Goal: Information Seeking & Learning: Learn about a topic

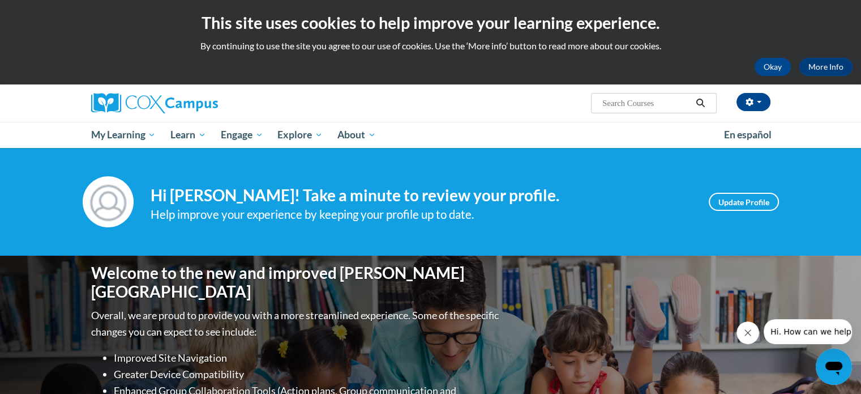
drag, startPoint x: 863, startPoint y: 194, endPoint x: 672, endPoint y: 244, distance: 196.7
click at [672, 244] on div "Your profile Hi Christina Miller! Take a minute to review your profile. Help im…" at bounding box center [430, 202] width 861 height 108
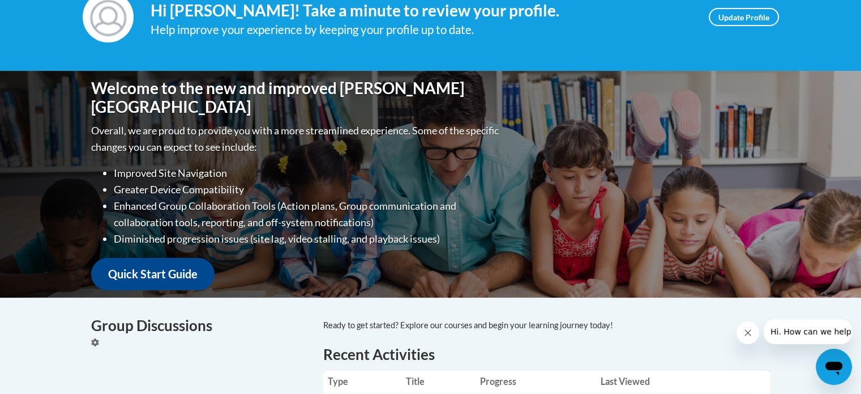
scroll to position [15, 0]
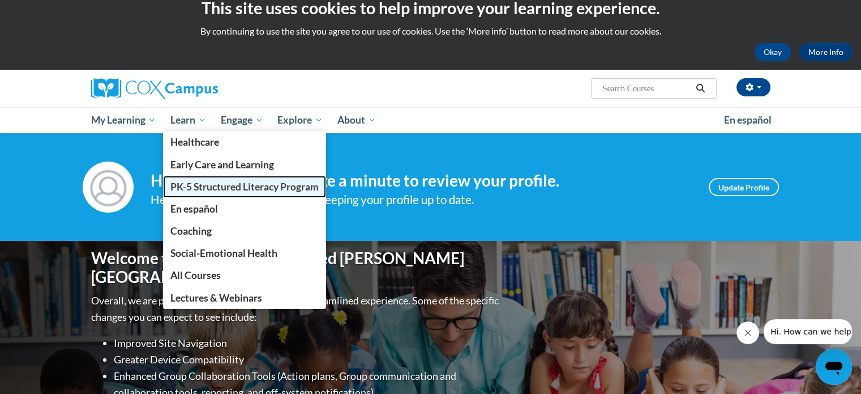
click at [195, 185] on span "PK-5 Structured Literacy Program" at bounding box center [244, 187] width 148 height 12
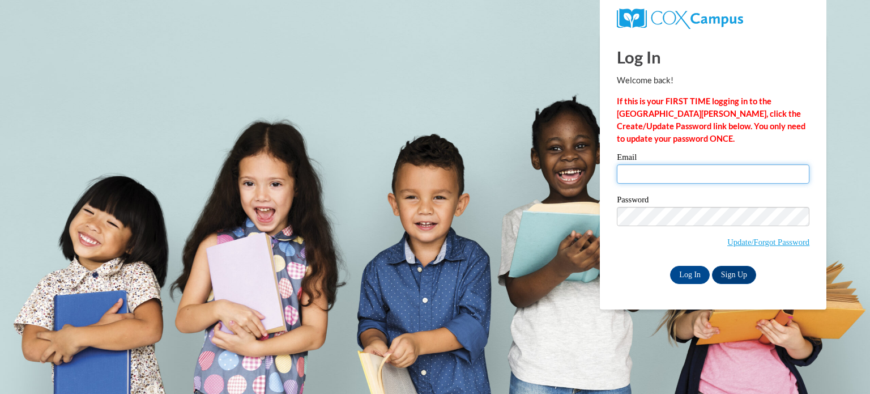
click at [638, 174] on input "Email" at bounding box center [713, 173] width 193 height 19
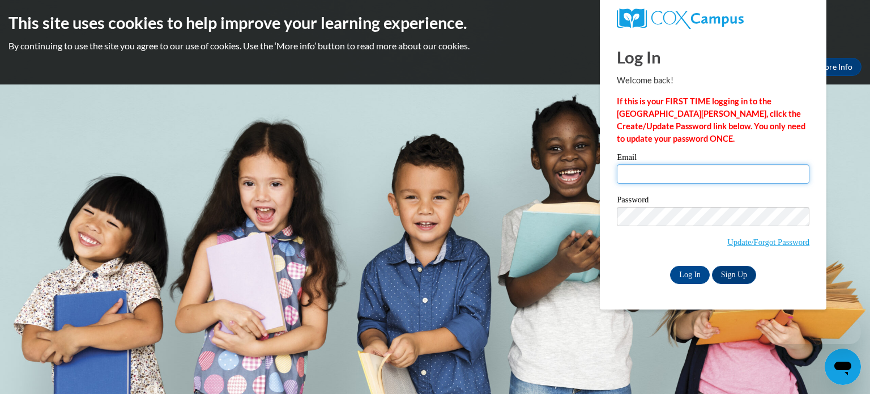
type input "chmiller@kusd.edu"
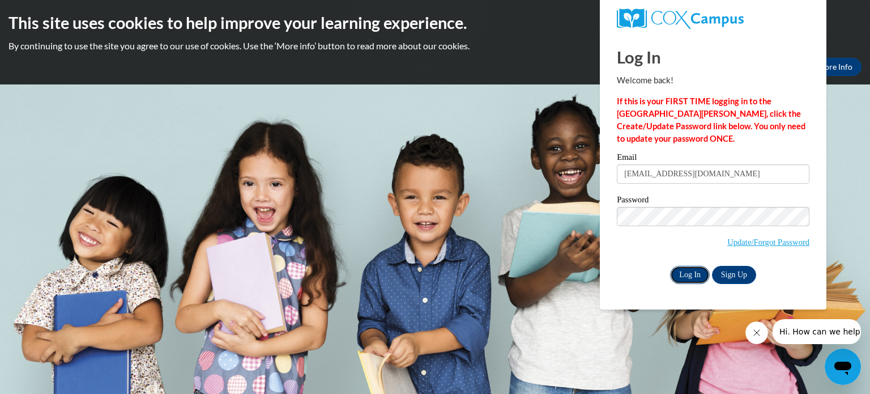
click at [688, 276] on input "Log In" at bounding box center [690, 275] width 40 height 18
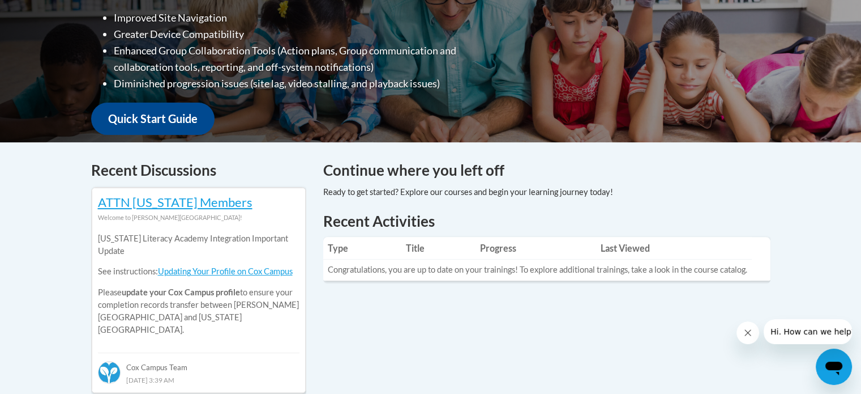
scroll to position [57, 0]
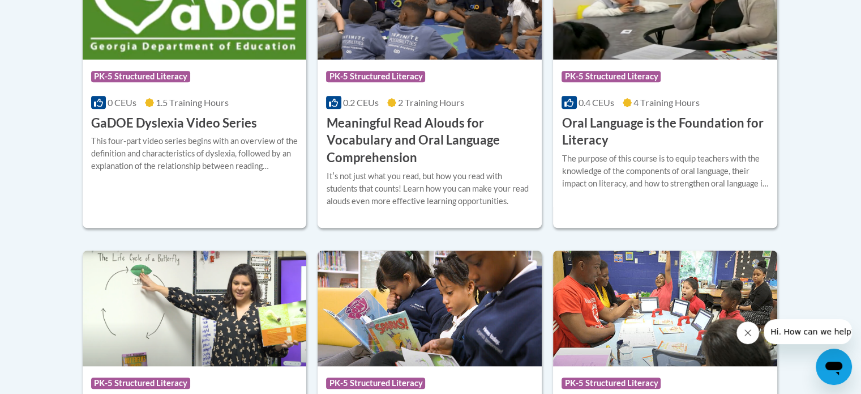
scroll to position [736, 0]
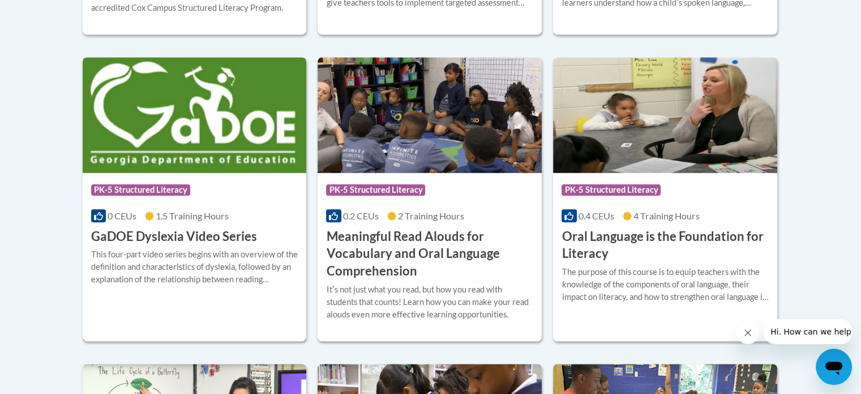
click at [169, 227] on div "Course Category: PK-5 Structured Literacy 0 CEUs 1.5 Training Hours COURSE GaDO…" at bounding box center [195, 209] width 224 height 72
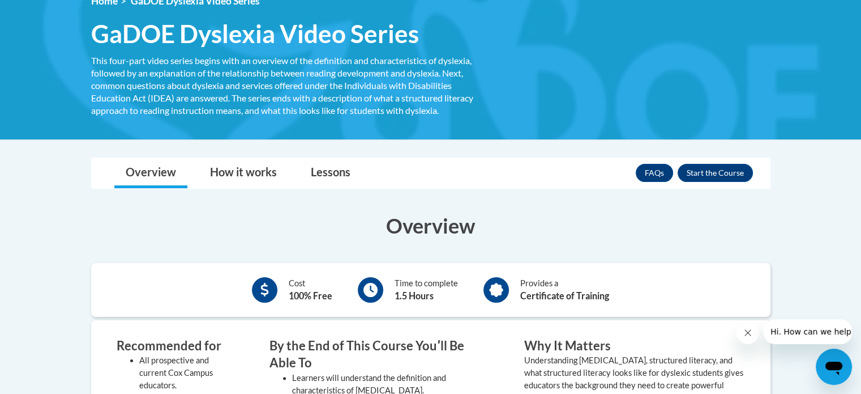
scroll to position [227, 0]
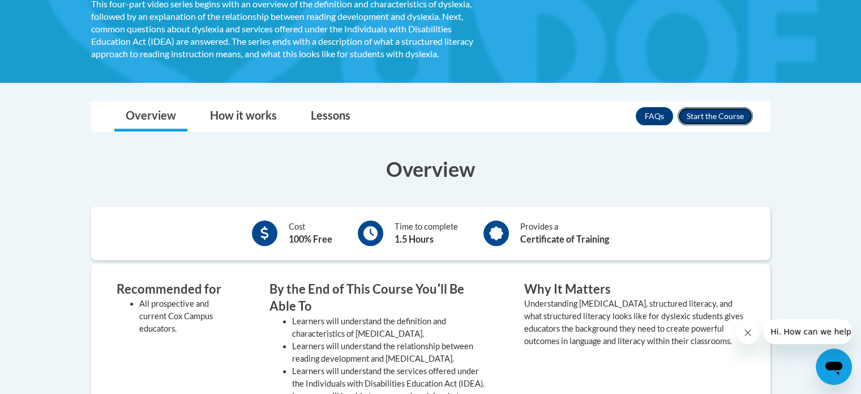
click at [714, 117] on button "Enroll" at bounding box center [715, 116] width 75 height 18
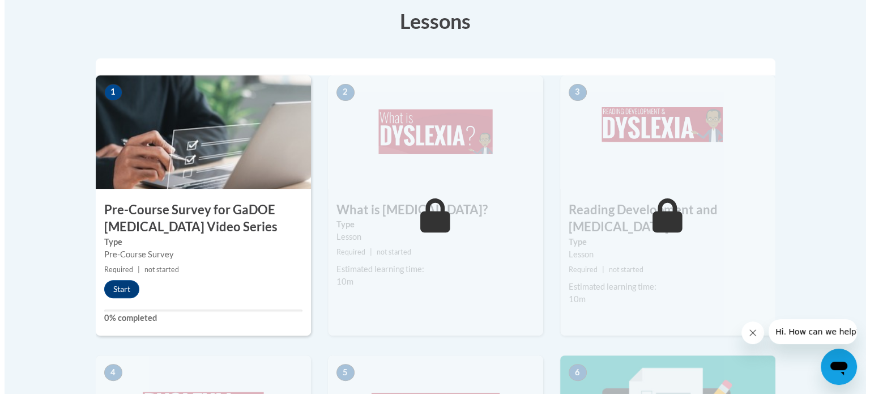
scroll to position [396, 0]
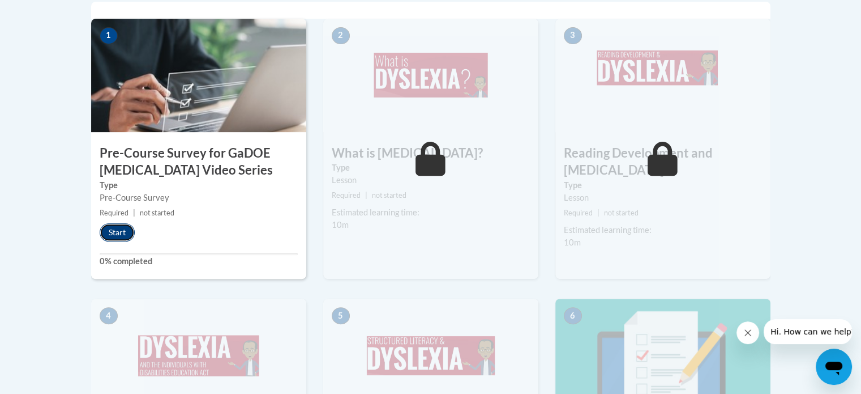
click at [117, 230] on button "Start" at bounding box center [117, 232] width 35 height 18
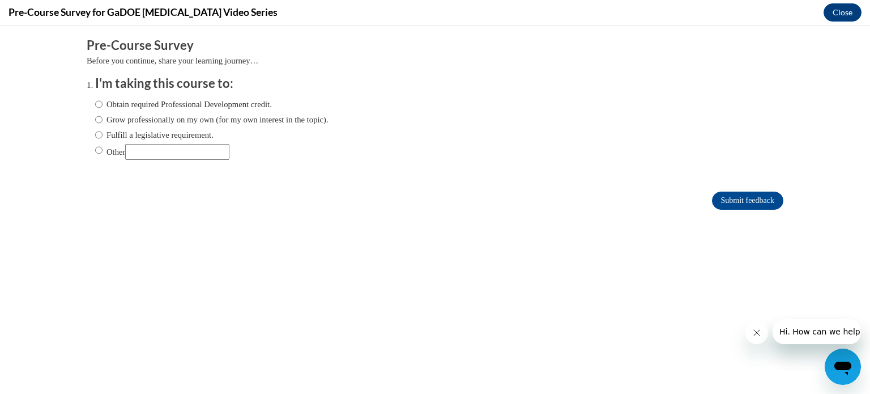
scroll to position [0, 0]
click at [95, 134] on input "Fulfill a legislative requirement." at bounding box center [98, 135] width 7 height 12
radio input "true"
click at [737, 201] on input "Submit feedback" at bounding box center [747, 200] width 71 height 18
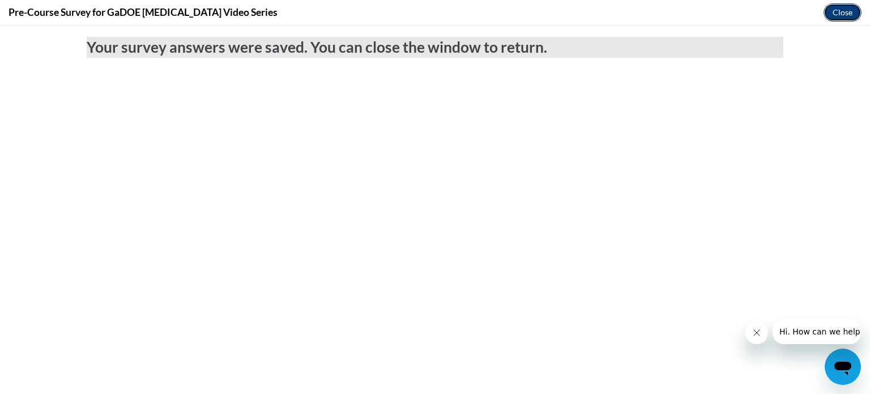
click at [833, 12] on button "Close" at bounding box center [843, 12] width 38 height 18
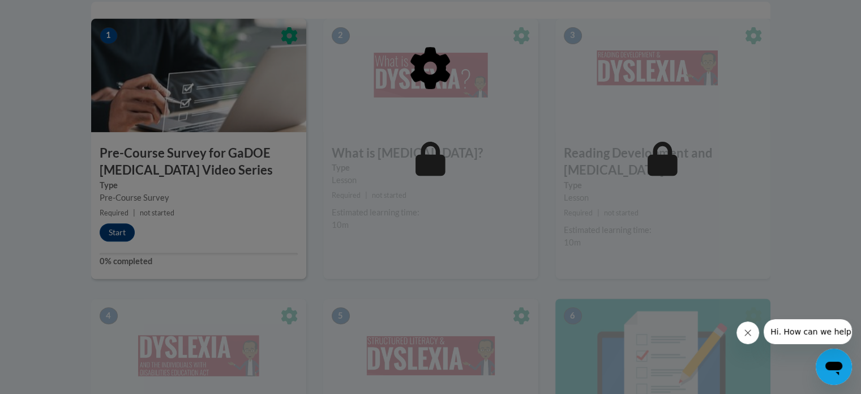
click at [748, 334] on icon "Close message from company" at bounding box center [748, 332] width 9 height 9
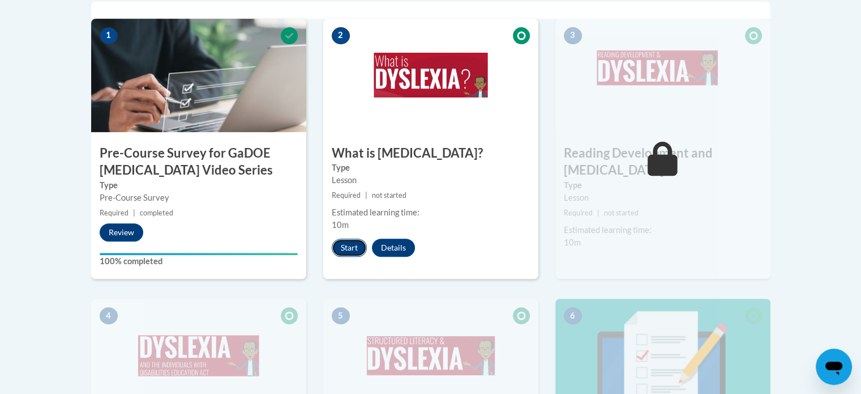
click at [348, 248] on button "Start" at bounding box center [349, 247] width 35 height 18
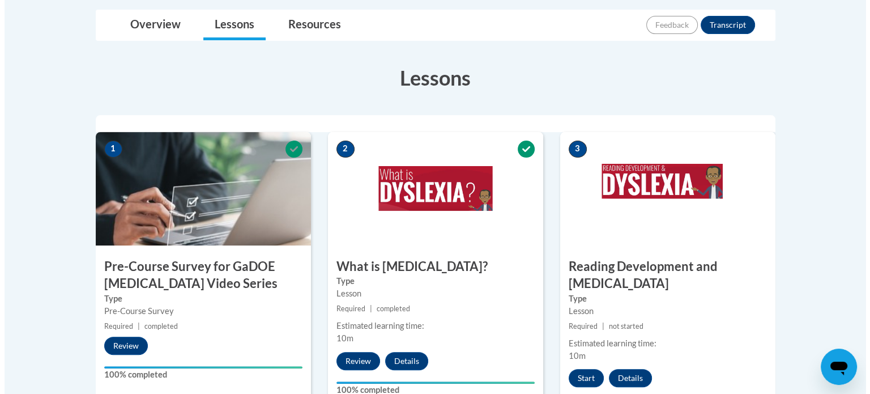
scroll to position [340, 0]
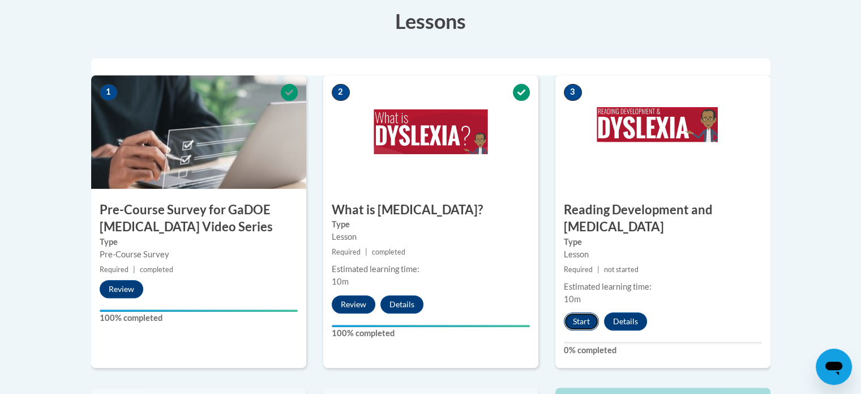
click at [587, 312] on button "Start" at bounding box center [581, 321] width 35 height 18
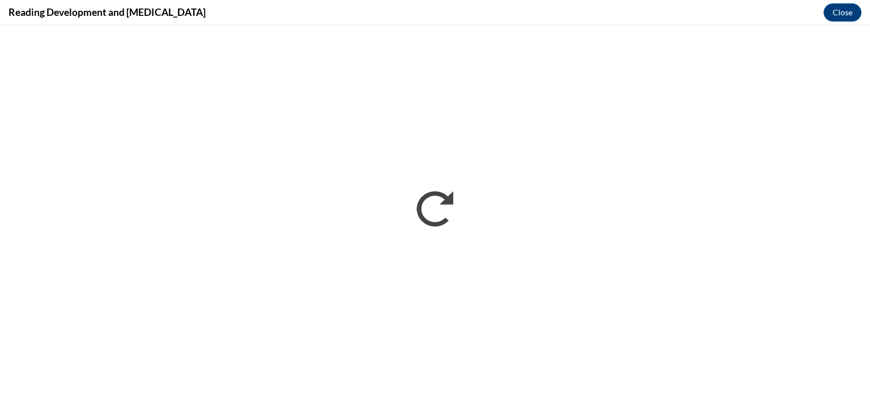
scroll to position [0, 0]
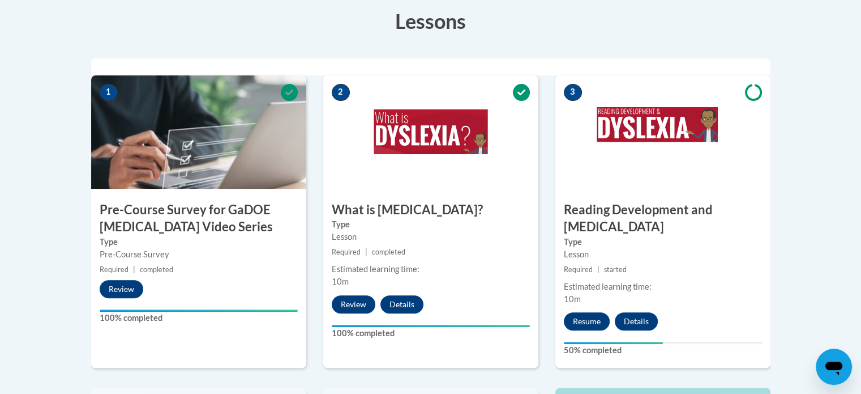
scroll to position [453, 0]
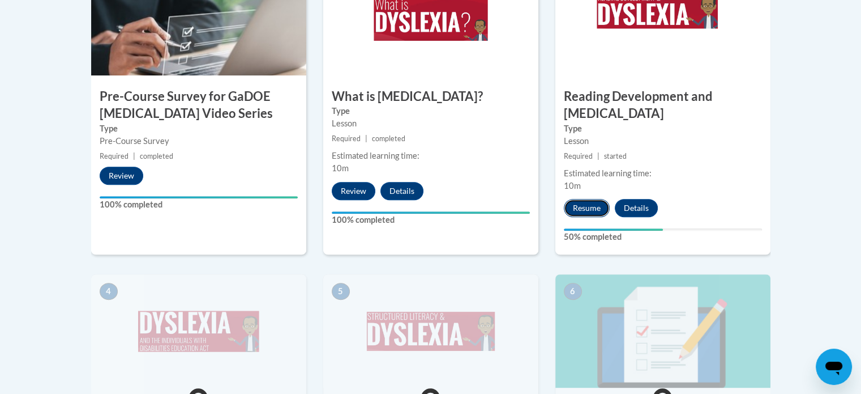
click at [585, 199] on button "Resume" at bounding box center [587, 208] width 46 height 18
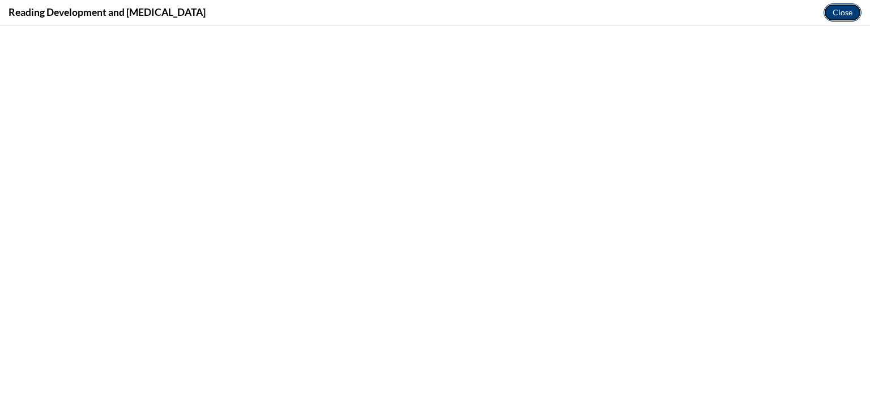
click at [845, 10] on button "Close" at bounding box center [843, 12] width 38 height 18
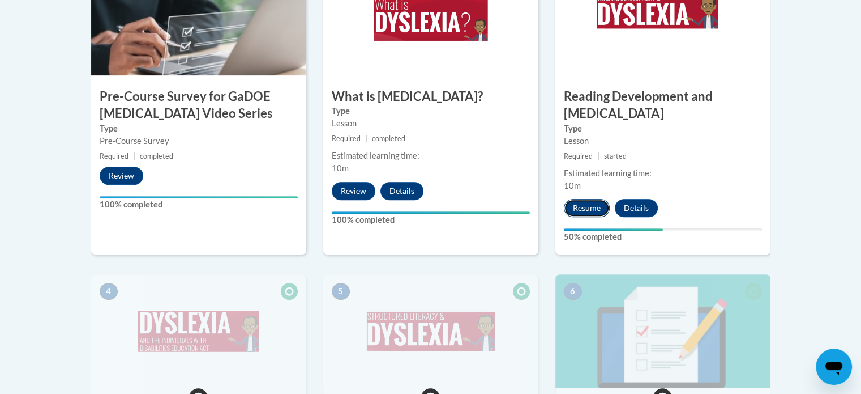
click at [591, 199] on button "Resume" at bounding box center [587, 208] width 46 height 18
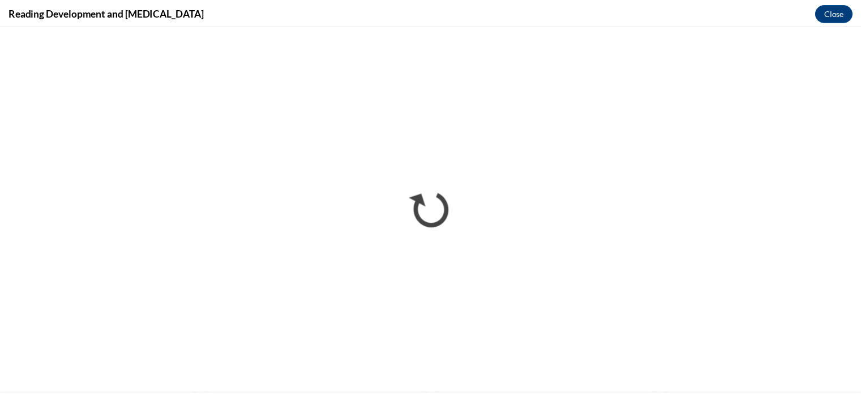
scroll to position [0, 0]
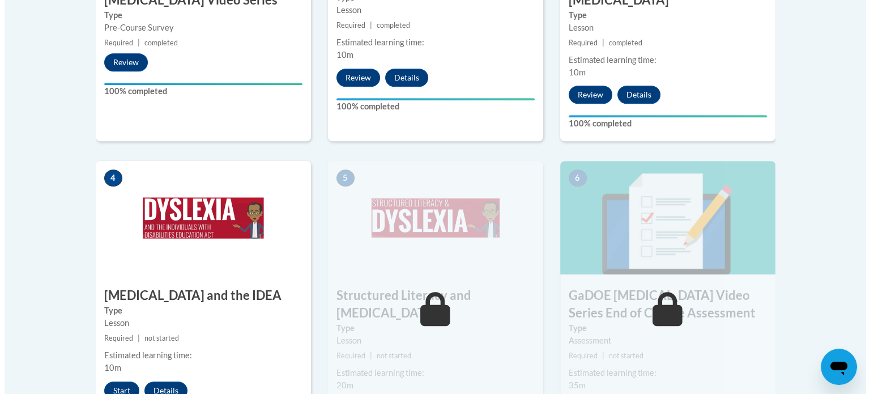
scroll to position [623, 0]
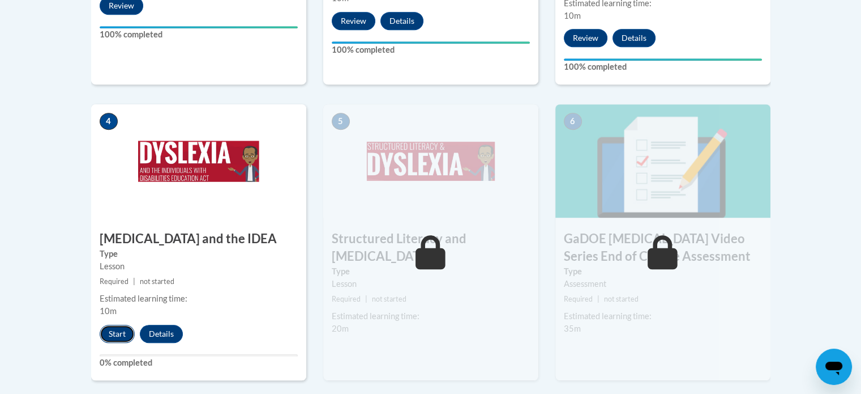
click at [106, 325] on button "Start" at bounding box center [117, 334] width 35 height 18
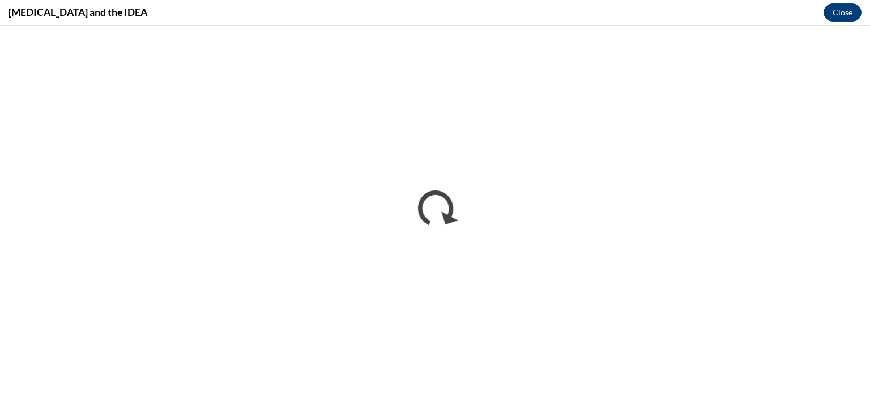
scroll to position [0, 0]
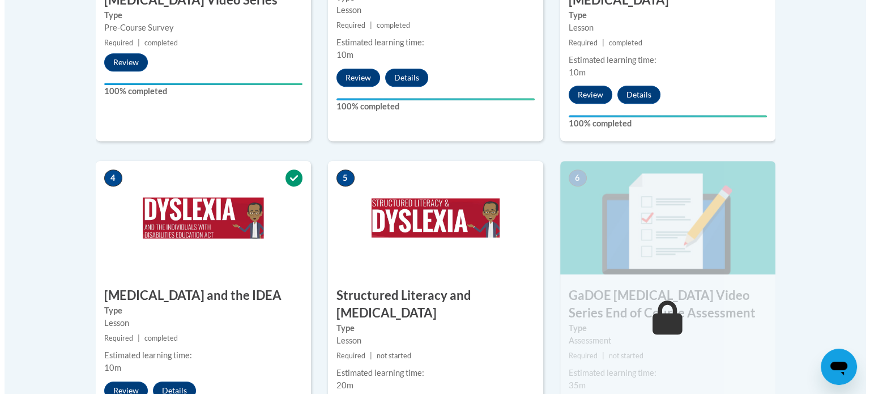
scroll to position [680, 0]
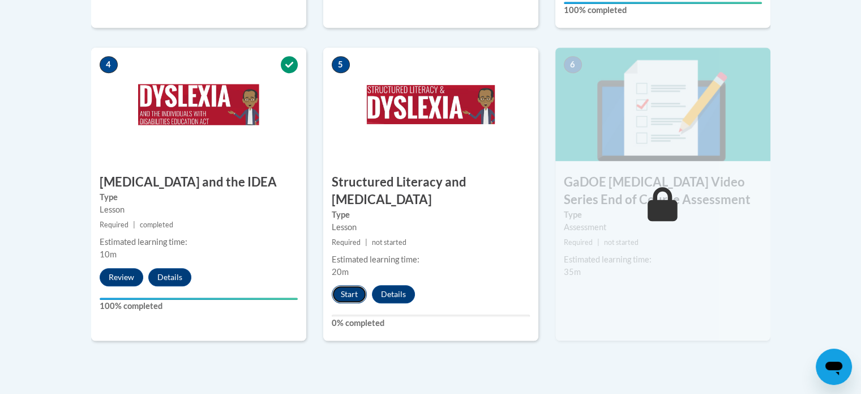
click at [337, 285] on button "Start" at bounding box center [349, 294] width 35 height 18
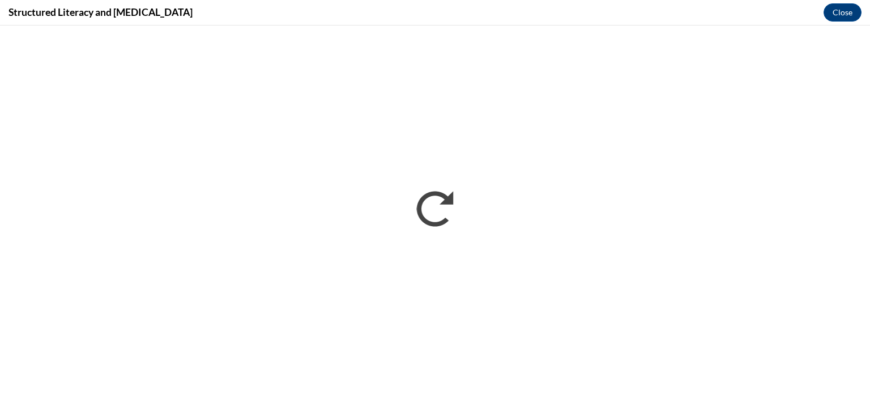
scroll to position [0, 0]
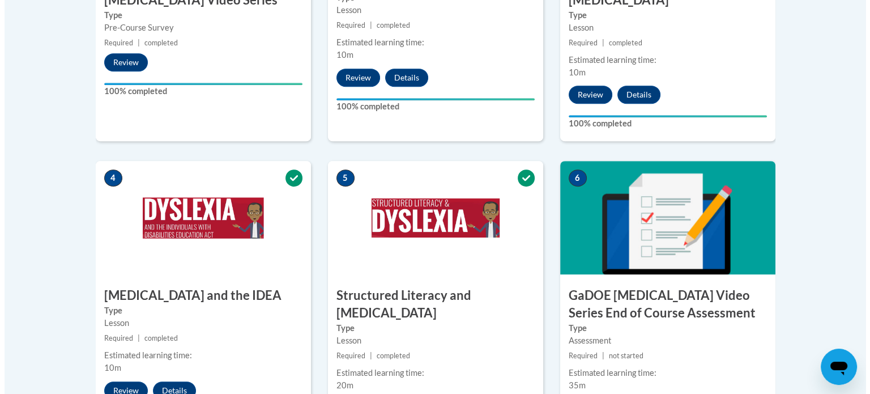
scroll to position [680, 0]
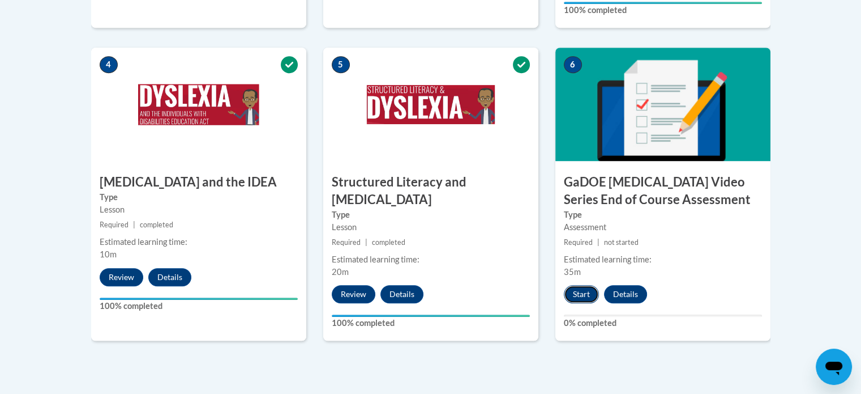
click at [580, 285] on button "Start" at bounding box center [581, 294] width 35 height 18
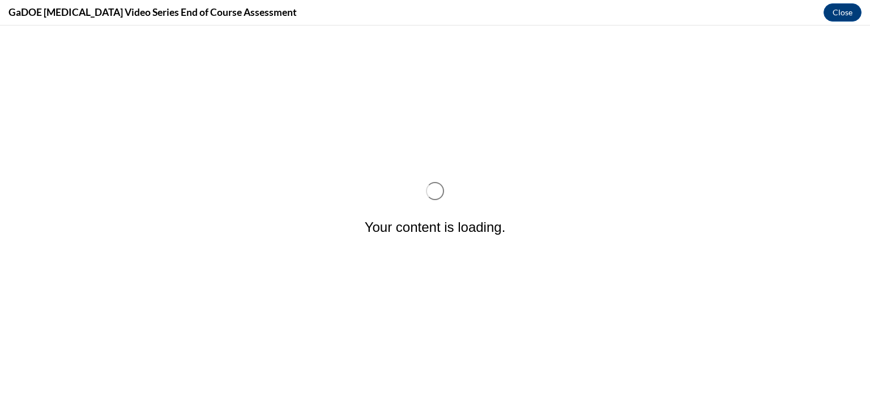
scroll to position [0, 0]
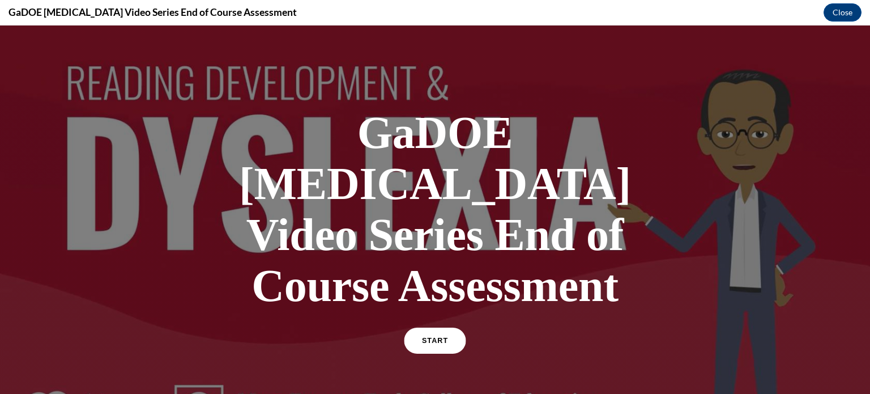
click at [433, 336] on span "START" at bounding box center [435, 340] width 26 height 8
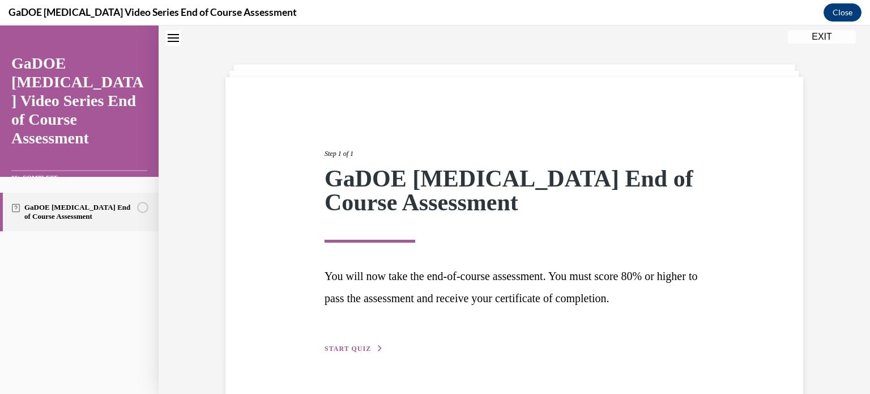
scroll to position [63, 0]
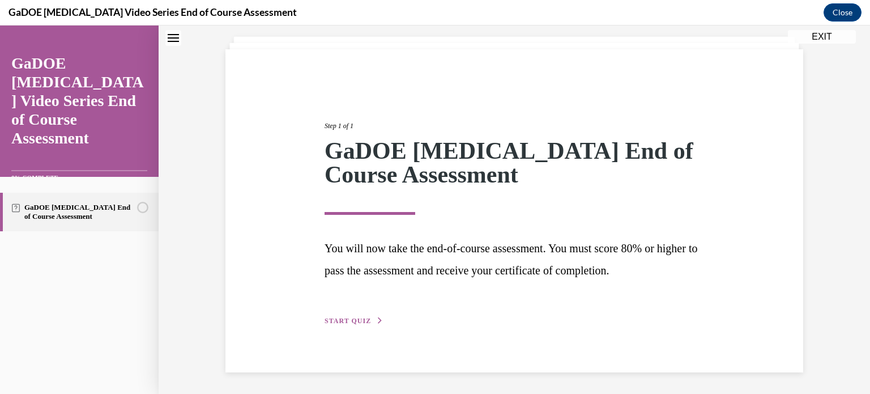
click at [346, 321] on span "START QUIZ" at bounding box center [348, 321] width 46 height 8
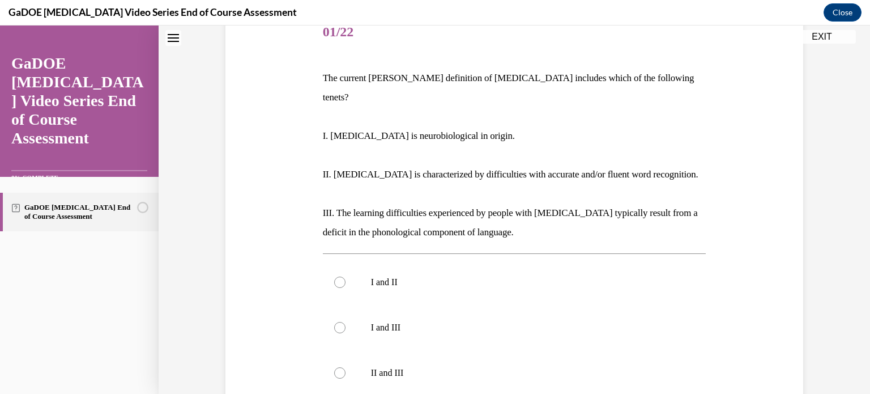
scroll to position [204, 0]
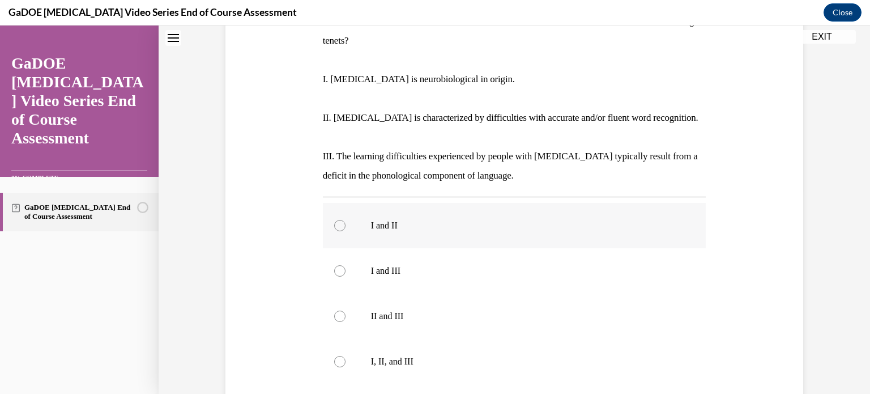
click at [335, 220] on div at bounding box center [339, 225] width 11 height 11
click at [335, 220] on input "I and II" at bounding box center [339, 225] width 11 height 11
radio input "true"
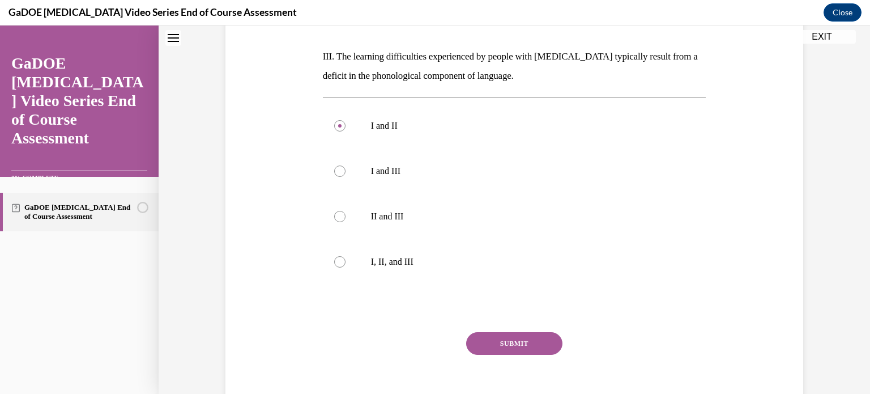
click at [514, 332] on button "SUBMIT" at bounding box center [514, 343] width 96 height 23
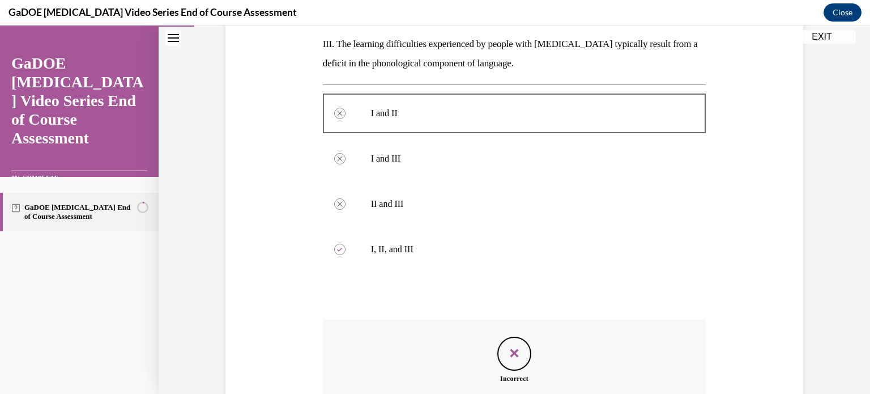
scroll to position [259, 0]
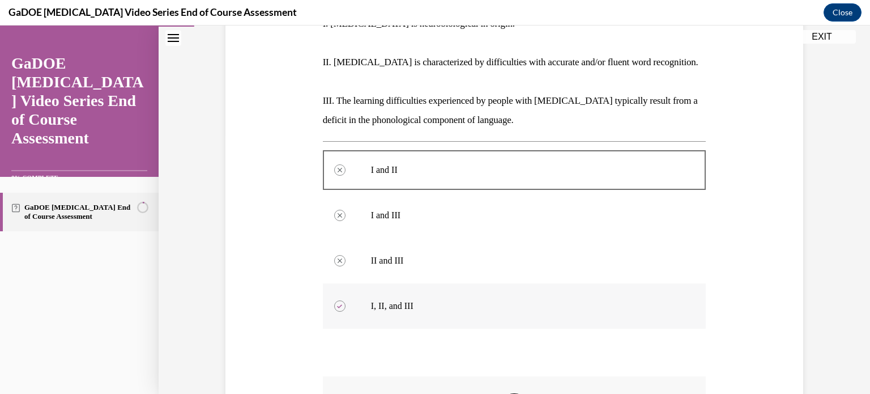
click at [376, 300] on p "I, II, and III" at bounding box center [524, 305] width 307 height 11
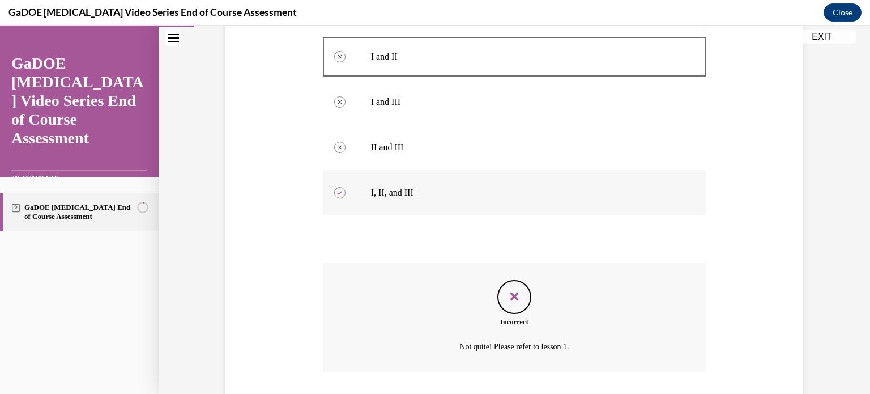
click at [378, 187] on p "I, II, and III" at bounding box center [524, 192] width 307 height 11
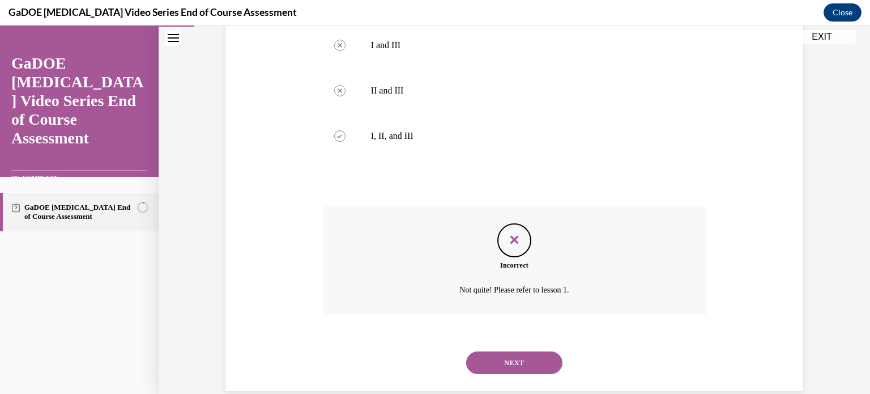
click at [515, 351] on button "NEXT" at bounding box center [514, 362] width 96 height 23
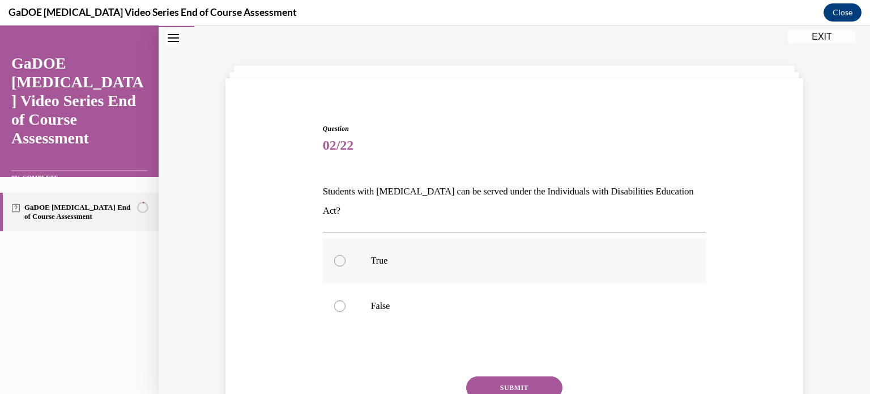
click at [338, 255] on div at bounding box center [339, 260] width 11 height 11
click at [338, 255] on input "True" at bounding box center [339, 260] width 11 height 11
radio input "true"
click at [497, 376] on button "SUBMIT" at bounding box center [514, 387] width 96 height 23
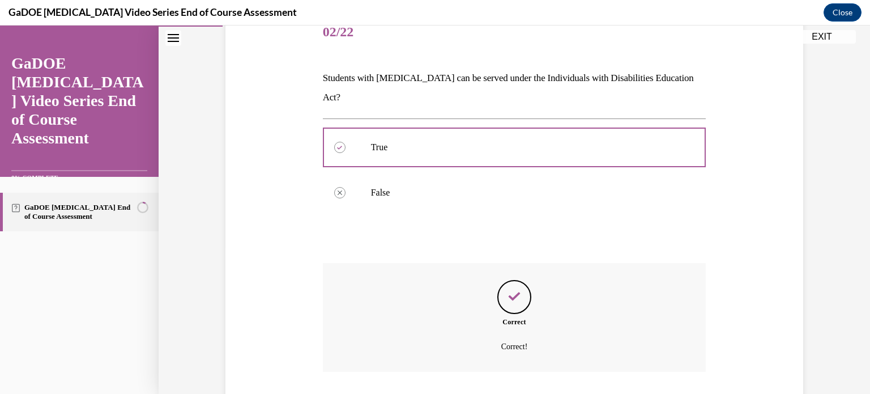
scroll to position [204, 0]
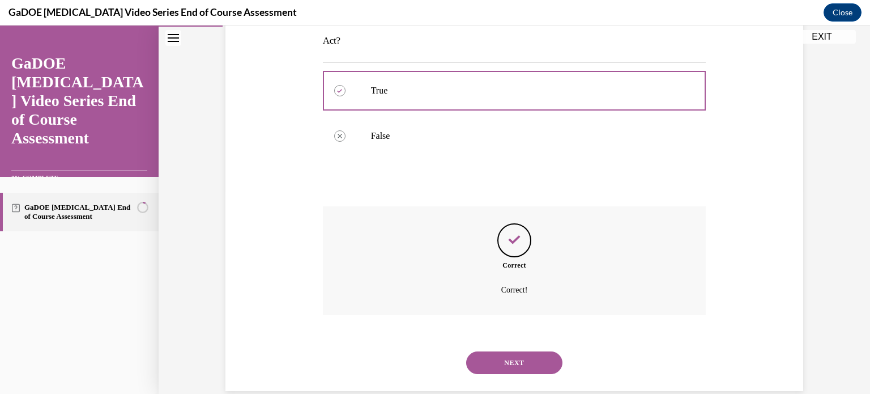
click at [499, 351] on button "NEXT" at bounding box center [514, 362] width 96 height 23
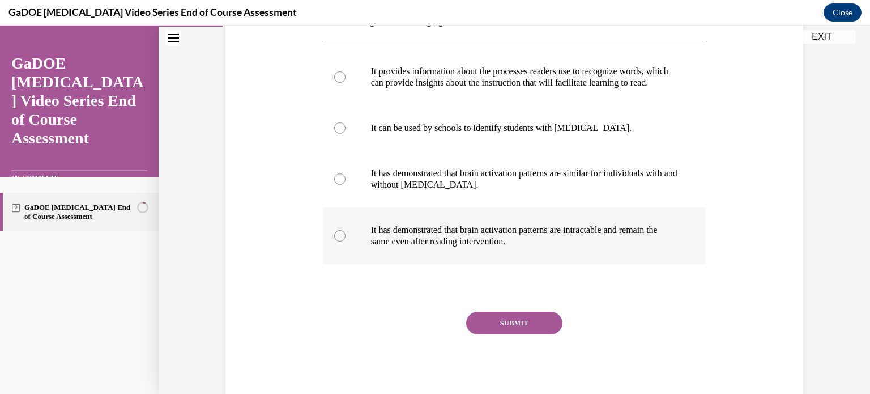
scroll to position [147, 0]
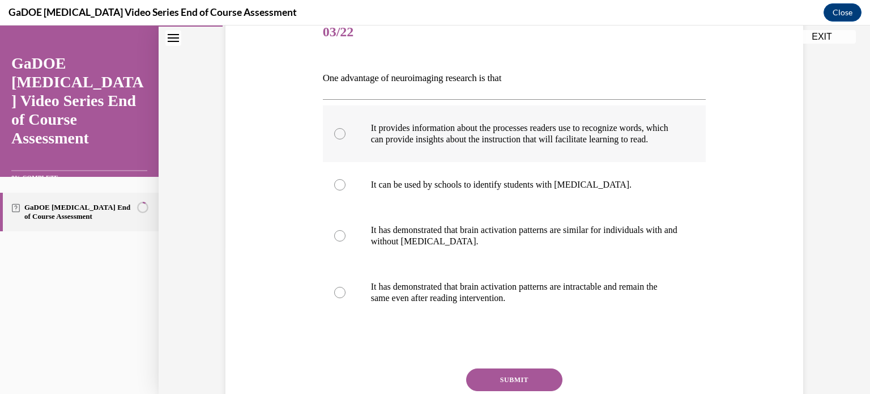
click at [334, 139] on div at bounding box center [339, 133] width 11 height 11
click at [334, 139] on input "It provides information about the processes readers use to recognize words, whi…" at bounding box center [339, 133] width 11 height 11
radio input "true"
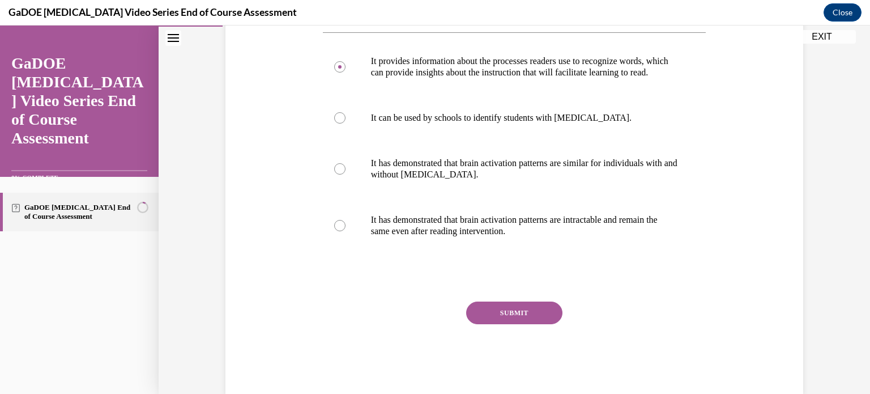
click at [493, 324] on button "SUBMIT" at bounding box center [514, 312] width 96 height 23
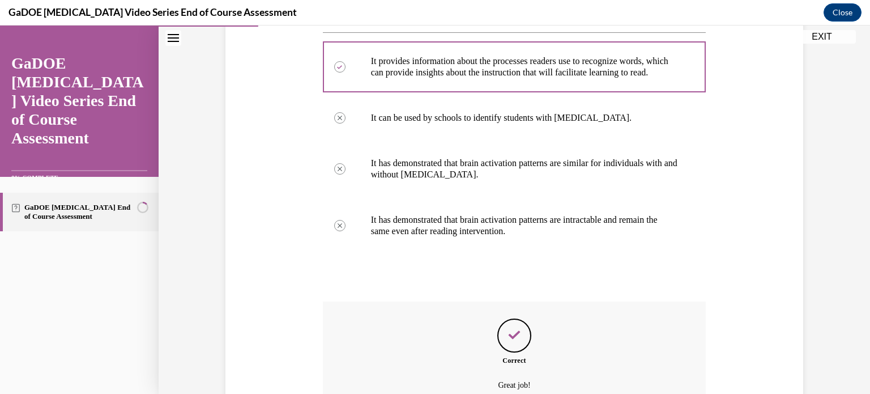
scroll to position [340, 0]
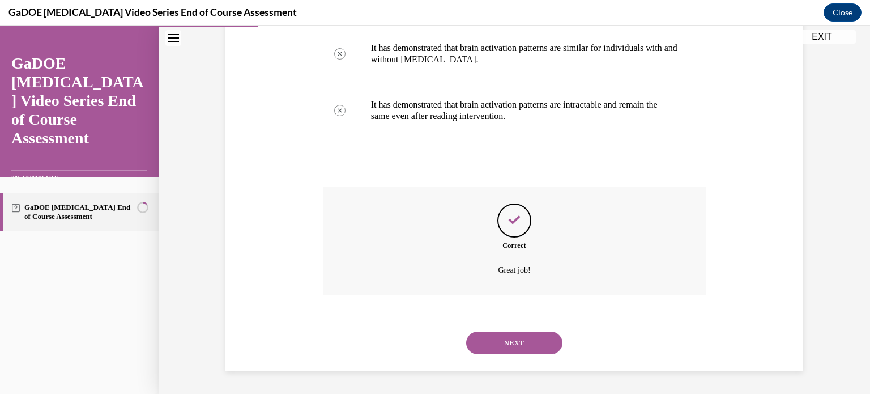
click at [494, 343] on button "NEXT" at bounding box center [514, 342] width 96 height 23
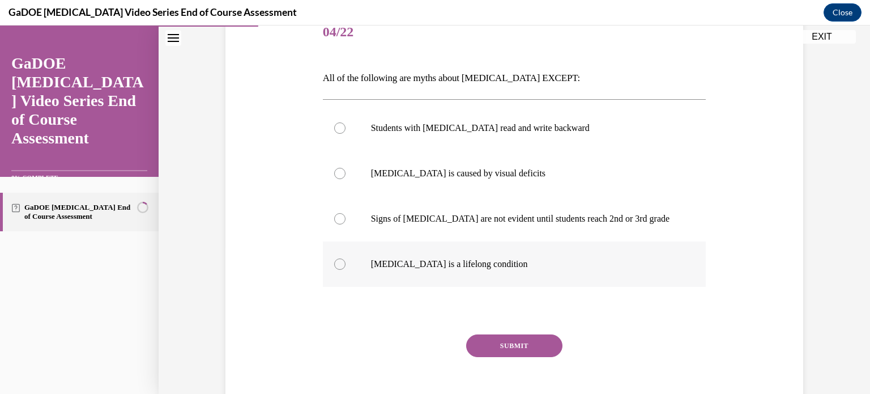
scroll to position [169, 0]
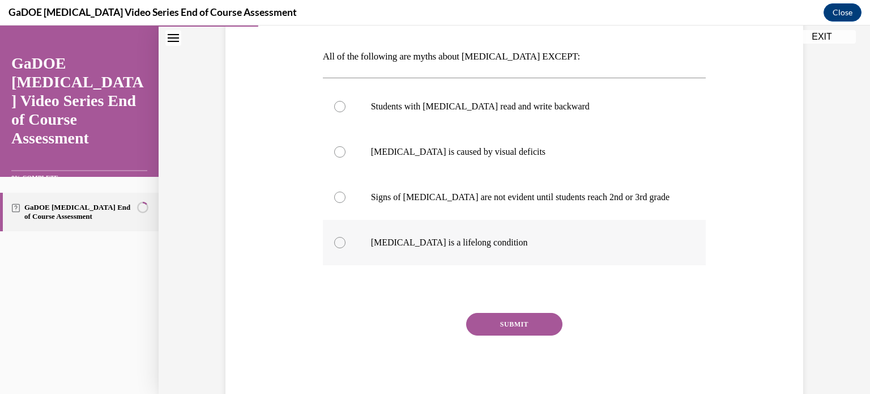
click at [335, 241] on div at bounding box center [339, 242] width 11 height 11
click at [335, 241] on input "[MEDICAL_DATA] is a lifelong condition" at bounding box center [339, 242] width 11 height 11
radio input "true"
click at [524, 322] on button "SUBMIT" at bounding box center [514, 324] width 96 height 23
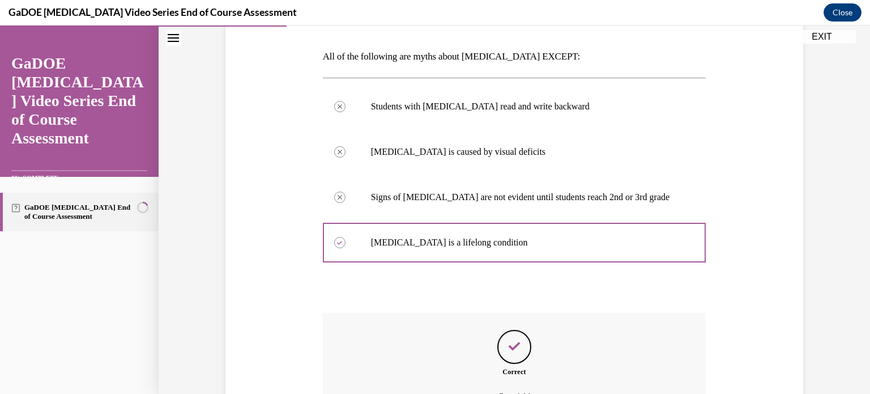
scroll to position [295, 0]
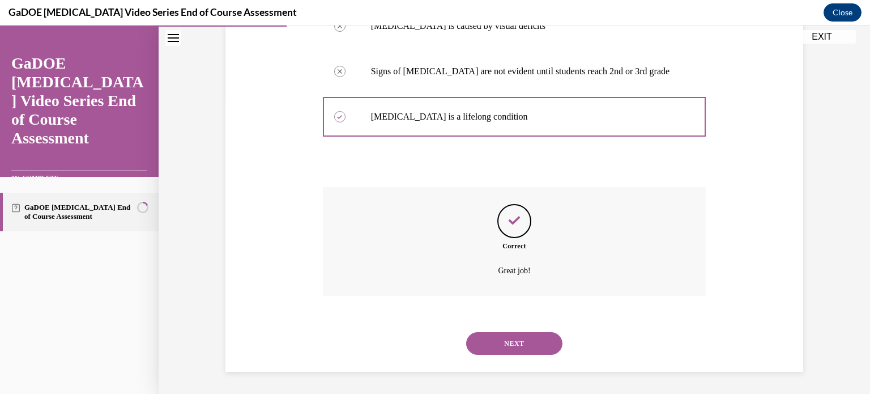
click at [526, 337] on button "NEXT" at bounding box center [514, 343] width 96 height 23
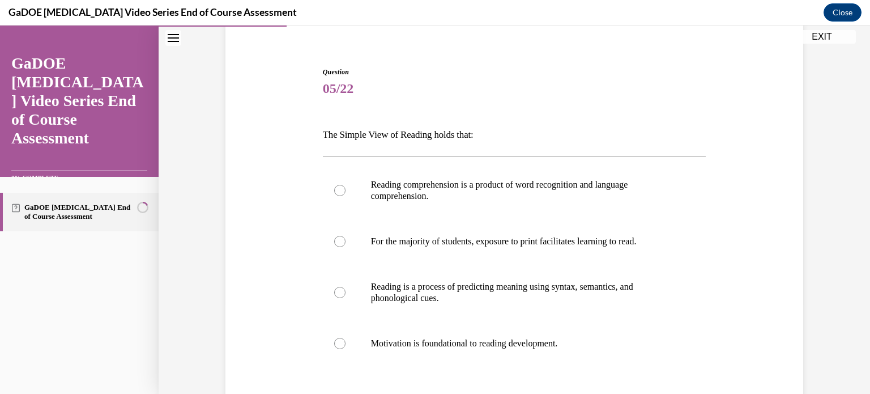
scroll to position [147, 0]
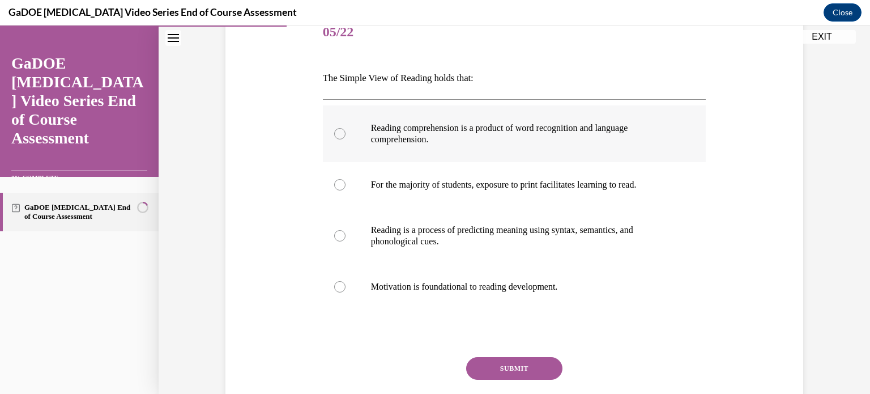
click at [334, 134] on div at bounding box center [339, 133] width 11 height 11
click at [334, 134] on input "Reading comprehension is a product of word recognition and language comprehensi…" at bounding box center [339, 133] width 11 height 11
radio input "true"
click at [497, 364] on button "SUBMIT" at bounding box center [514, 368] width 96 height 23
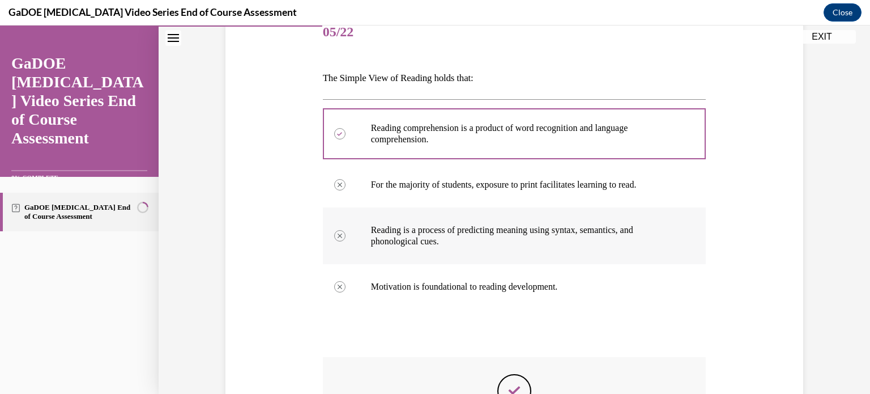
scroll to position [317, 0]
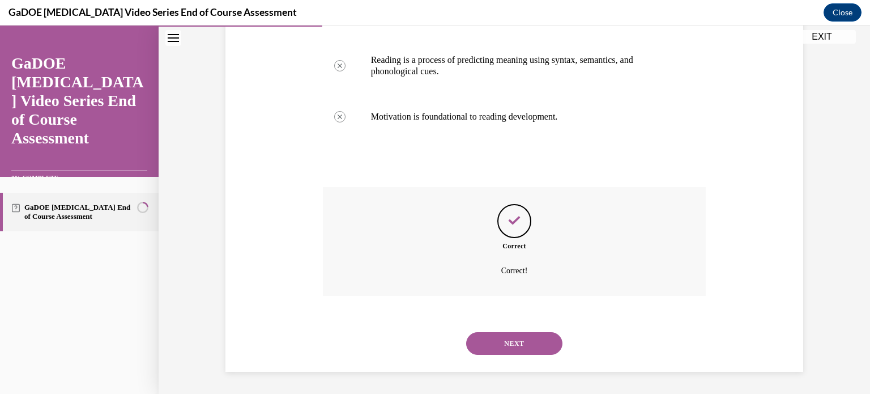
click at [505, 346] on button "NEXT" at bounding box center [514, 343] width 96 height 23
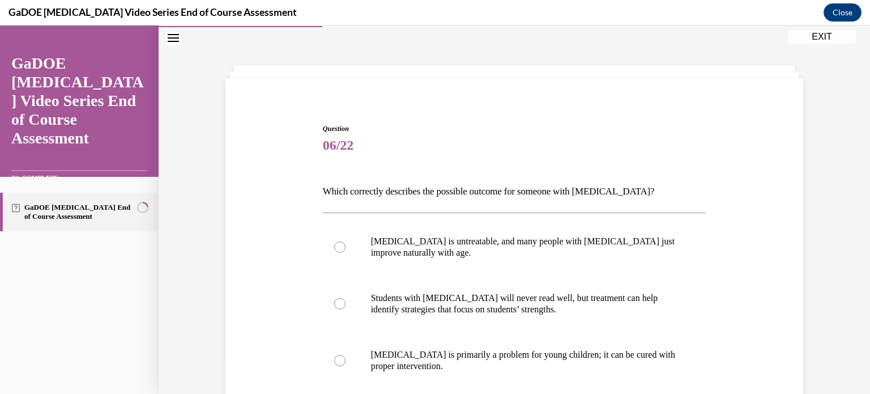
scroll to position [147, 0]
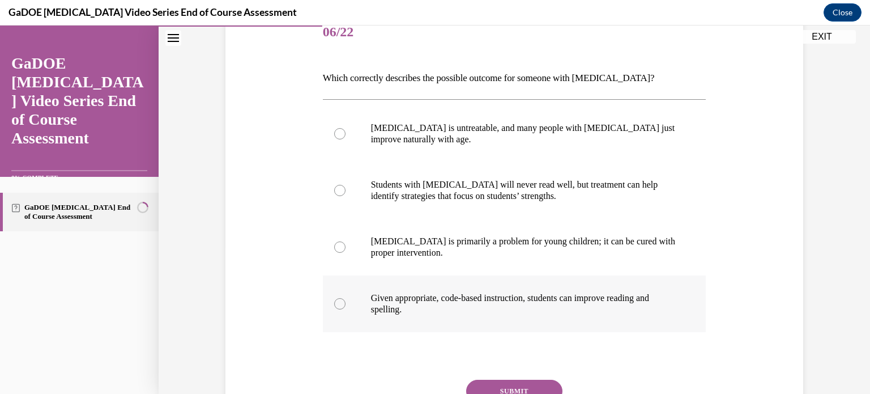
click at [344, 308] on label "Given appropriate, code-based instruction, students can improve reading and spe…" at bounding box center [514, 303] width 383 height 57
click at [344, 308] on input "Given appropriate, code-based instruction, students can improve reading and spe…" at bounding box center [339, 303] width 11 height 11
radio input "true"
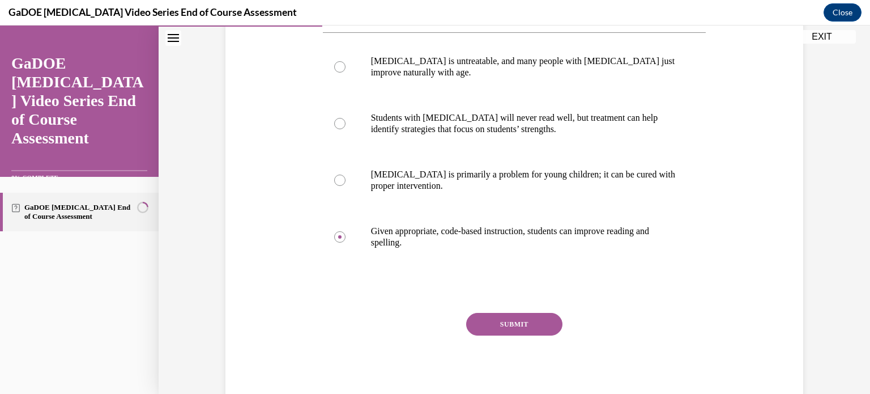
click at [497, 330] on button "SUBMIT" at bounding box center [514, 324] width 96 height 23
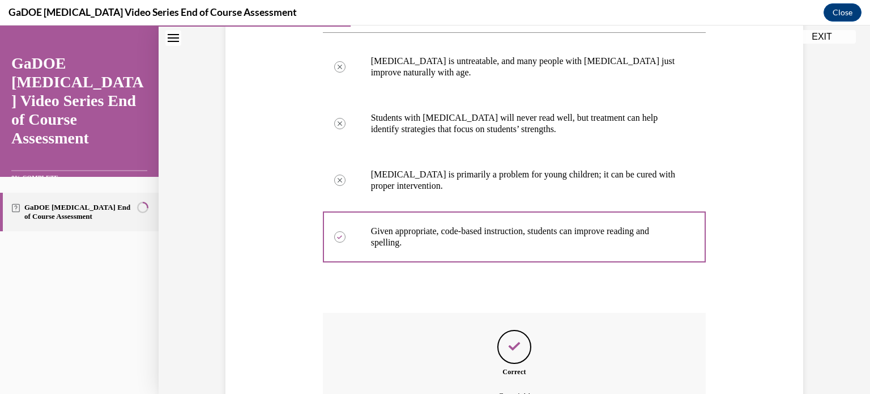
scroll to position [327, 0]
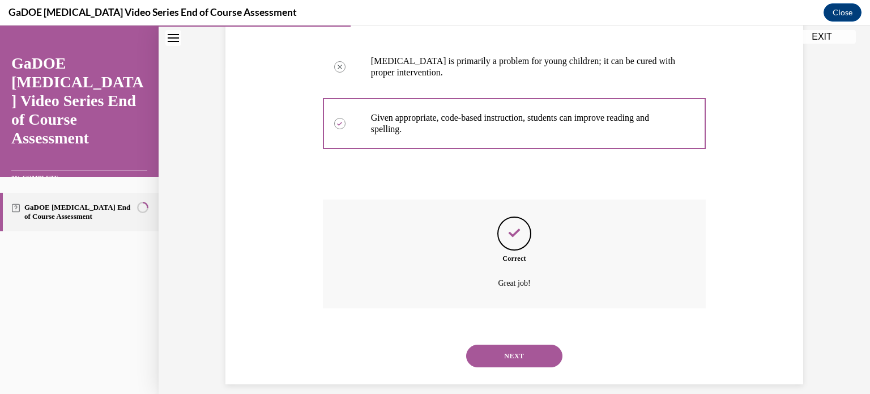
click at [496, 362] on button "NEXT" at bounding box center [514, 355] width 96 height 23
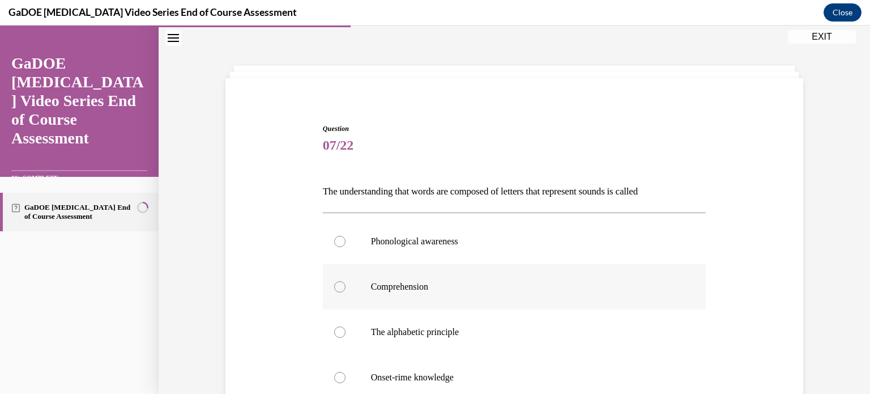
scroll to position [147, 0]
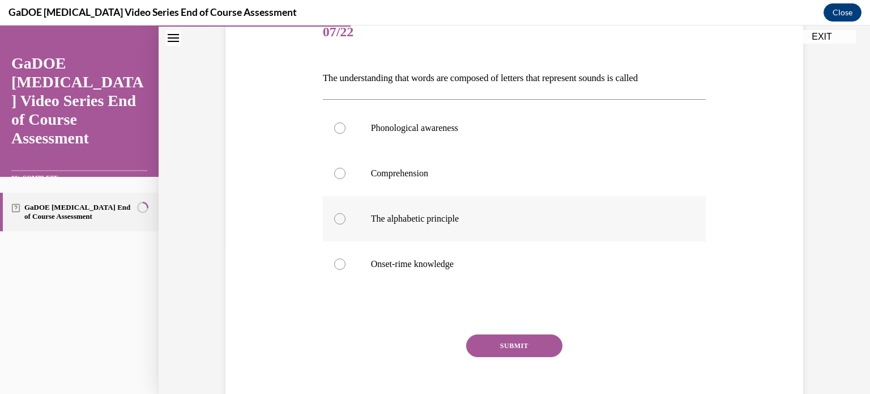
click at [335, 221] on div at bounding box center [339, 218] width 11 height 11
click at [335, 221] on input "The alphabetic principle" at bounding box center [339, 218] width 11 height 11
radio input "true"
click at [515, 340] on button "SUBMIT" at bounding box center [514, 345] width 96 height 23
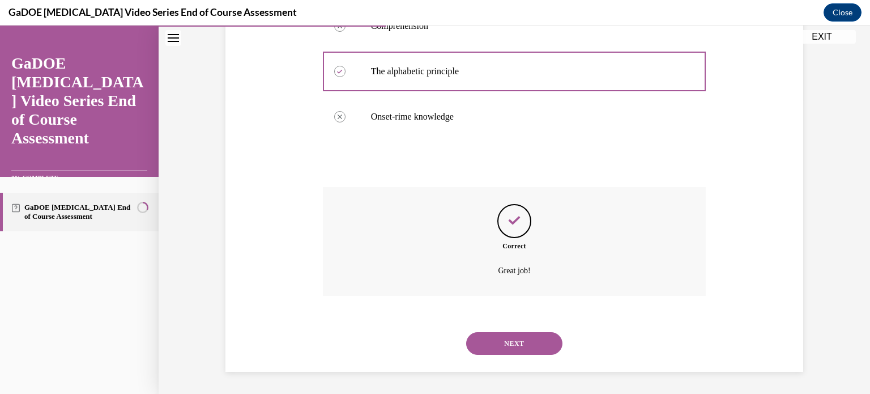
click at [534, 346] on button "NEXT" at bounding box center [514, 343] width 96 height 23
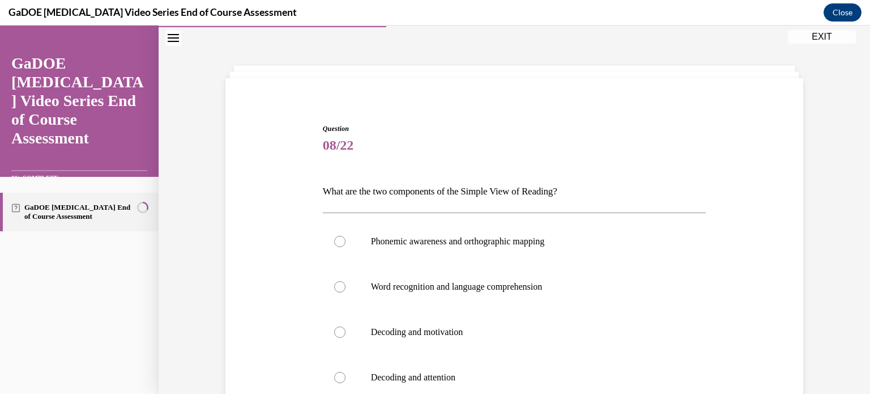
scroll to position [91, 0]
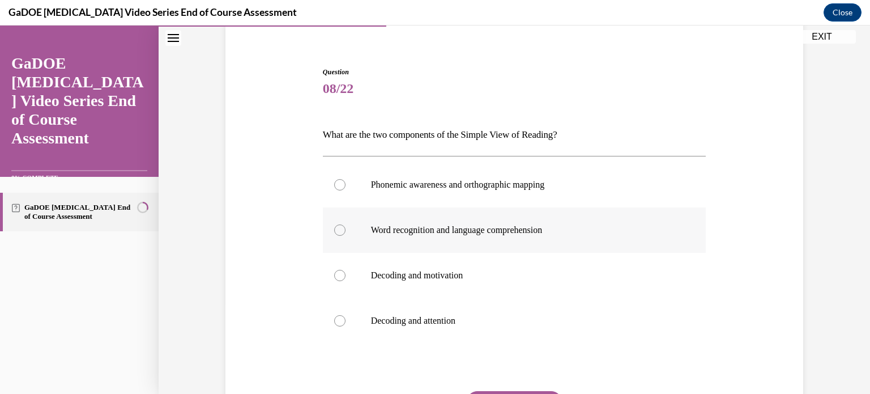
click at [335, 228] on div at bounding box center [339, 229] width 11 height 11
click at [335, 228] on input "Word recognition and language comprehension" at bounding box center [339, 229] width 11 height 11
radio input "true"
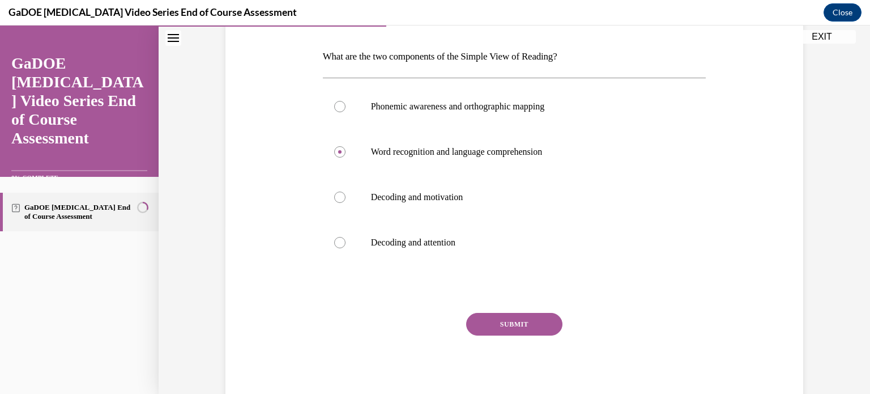
click at [530, 319] on button "SUBMIT" at bounding box center [514, 324] width 96 height 23
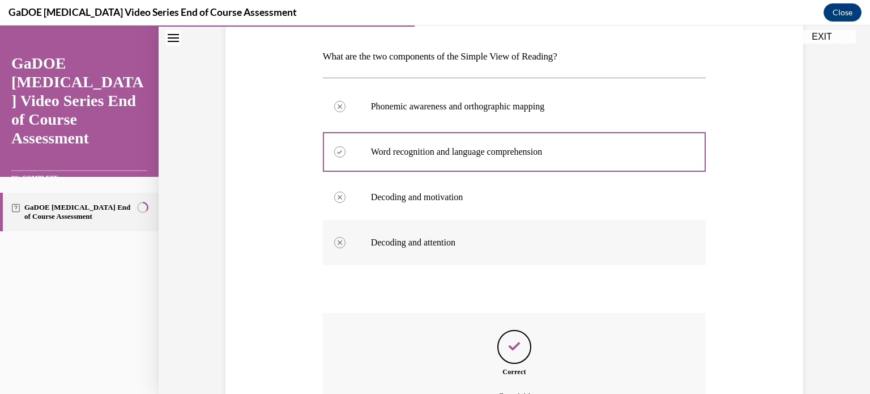
scroll to position [295, 0]
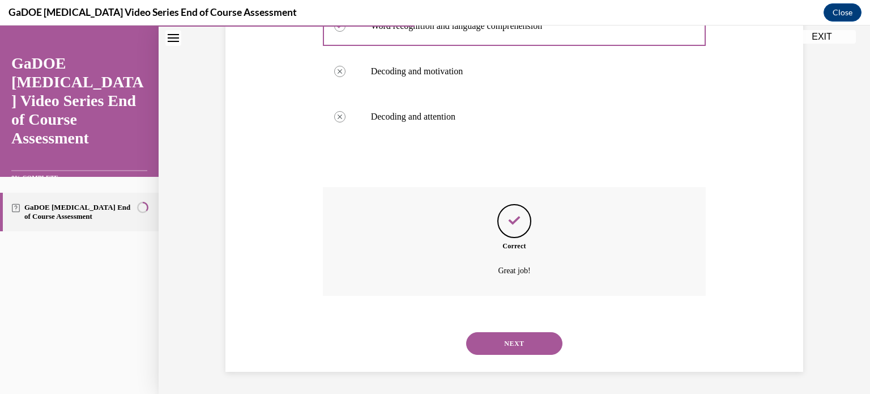
click at [536, 337] on button "NEXT" at bounding box center [514, 343] width 96 height 23
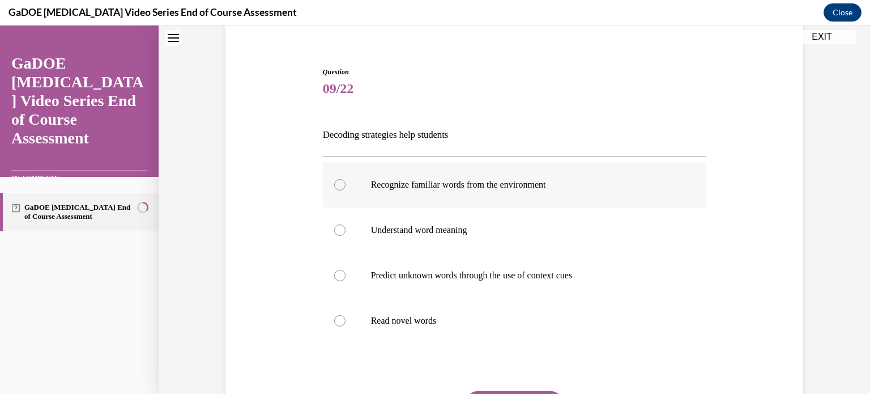
scroll to position [147, 0]
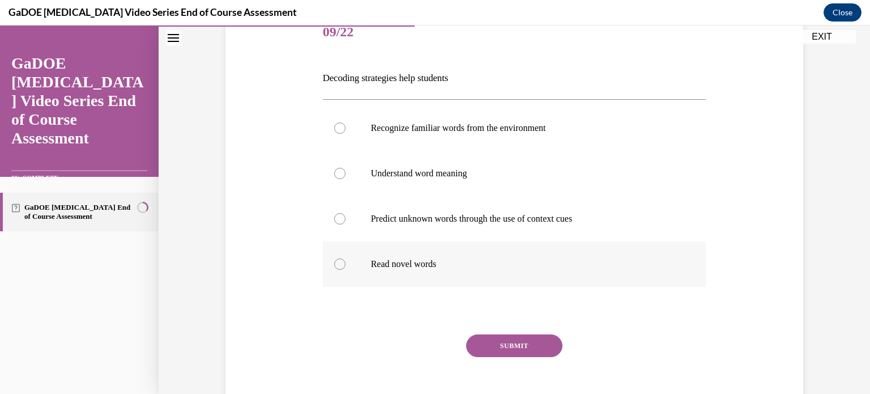
click at [339, 259] on div at bounding box center [339, 263] width 11 height 11
click at [339, 259] on input "Read novel words" at bounding box center [339, 263] width 11 height 11
radio input "true"
click at [530, 348] on button "SUBMIT" at bounding box center [514, 345] width 96 height 23
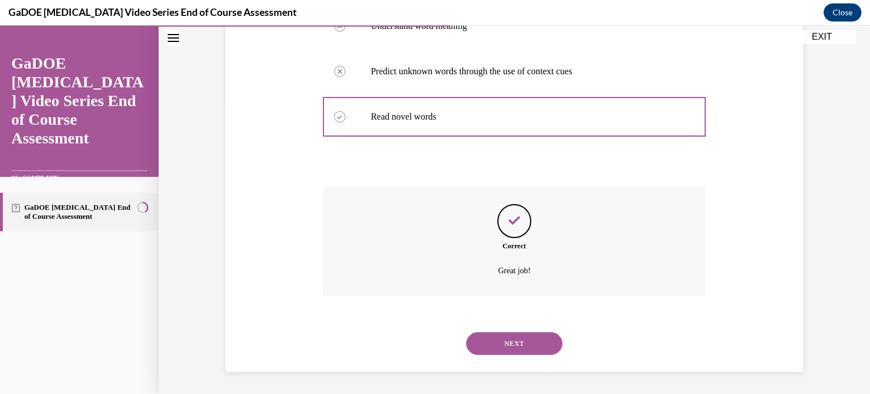
click at [512, 348] on button "NEXT" at bounding box center [514, 343] width 96 height 23
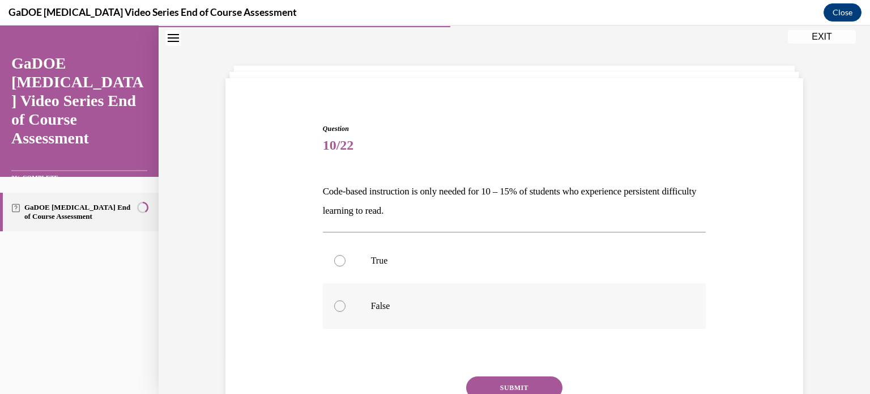
click at [346, 297] on label "False" at bounding box center [514, 305] width 383 height 45
click at [346, 300] on input "False" at bounding box center [339, 305] width 11 height 11
radio input "true"
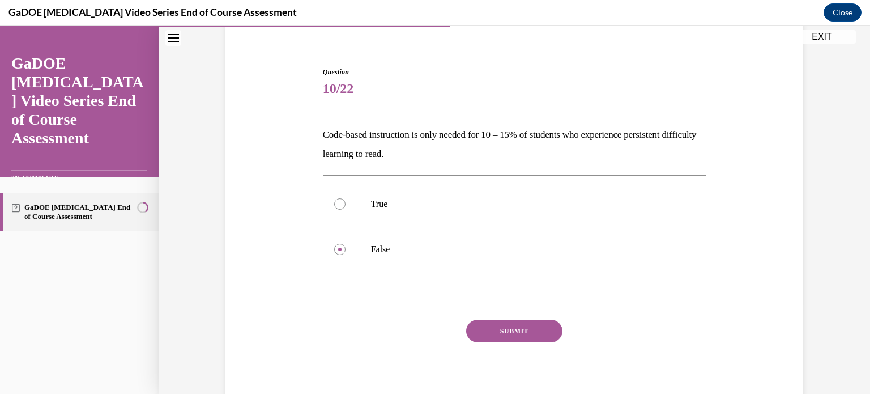
click at [497, 327] on button "SUBMIT" at bounding box center [514, 330] width 96 height 23
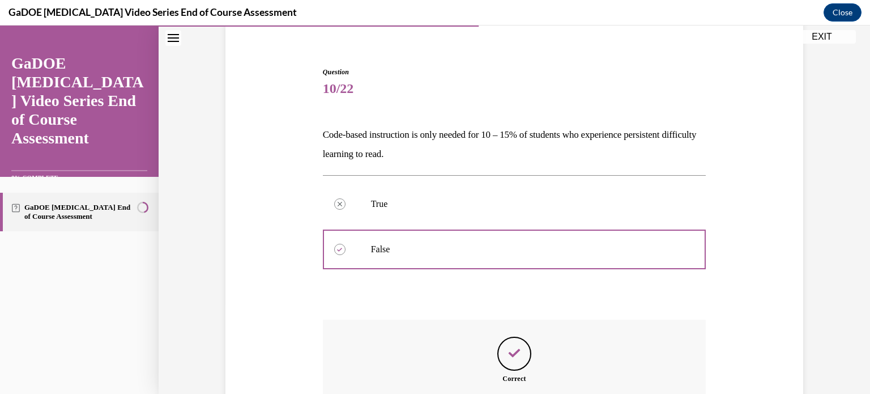
scroll to position [223, 0]
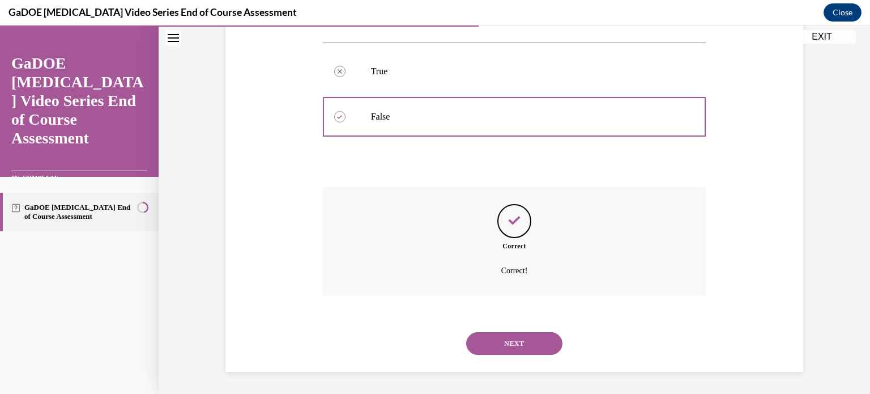
click at [490, 335] on button "NEXT" at bounding box center [514, 343] width 96 height 23
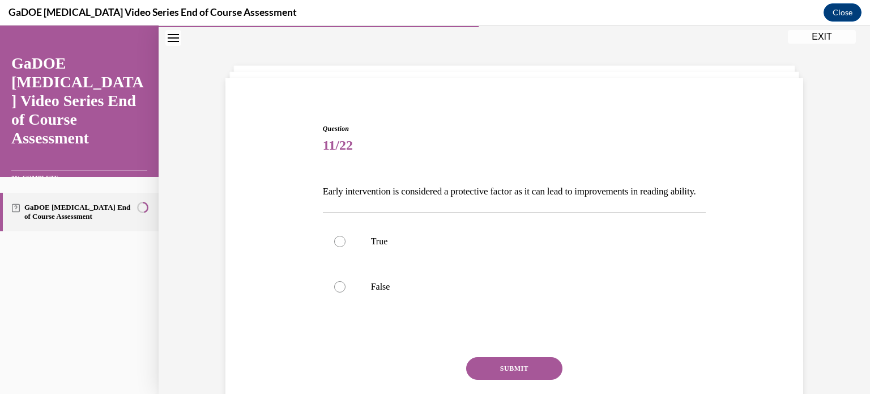
scroll to position [91, 0]
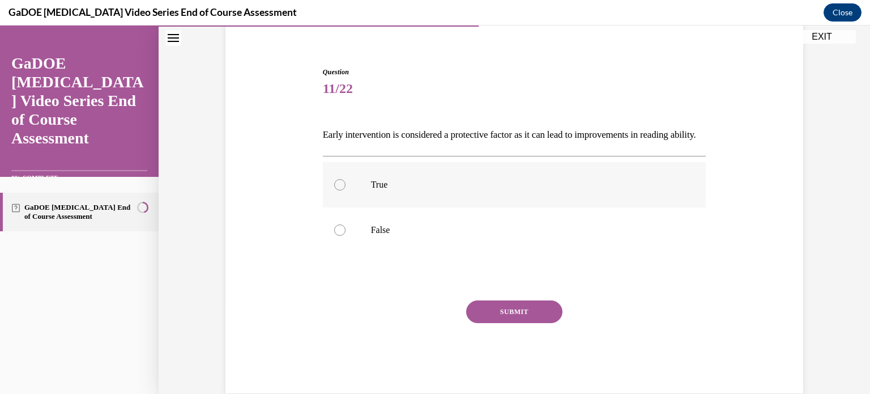
click at [340, 207] on label "True" at bounding box center [514, 184] width 383 height 45
click at [340, 190] on input "True" at bounding box center [339, 184] width 11 height 11
radio input "true"
click at [539, 323] on button "SUBMIT" at bounding box center [514, 311] width 96 height 23
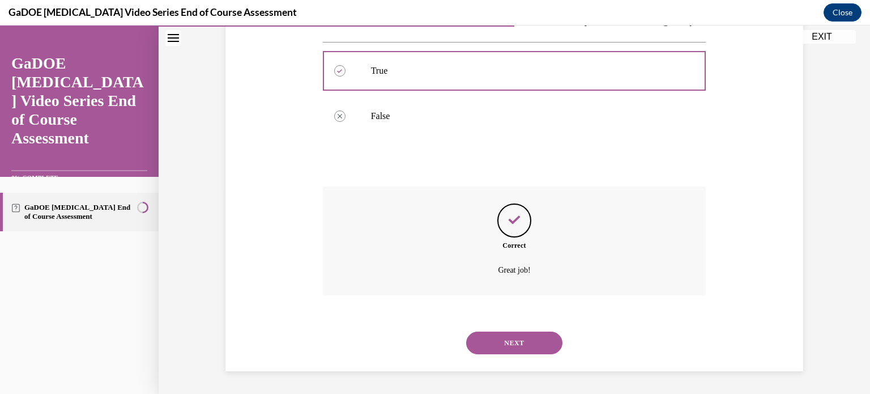
click at [498, 339] on button "NEXT" at bounding box center [514, 342] width 96 height 23
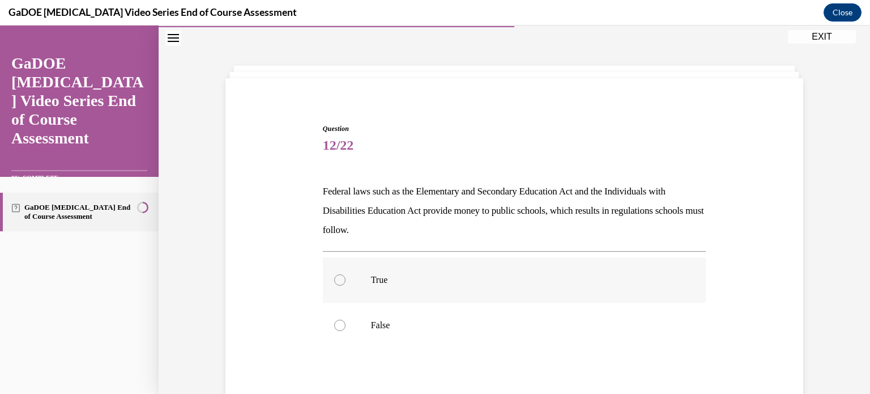
click at [346, 276] on label "True" at bounding box center [514, 279] width 383 height 45
click at [346, 276] on input "True" at bounding box center [339, 279] width 11 height 11
radio input "true"
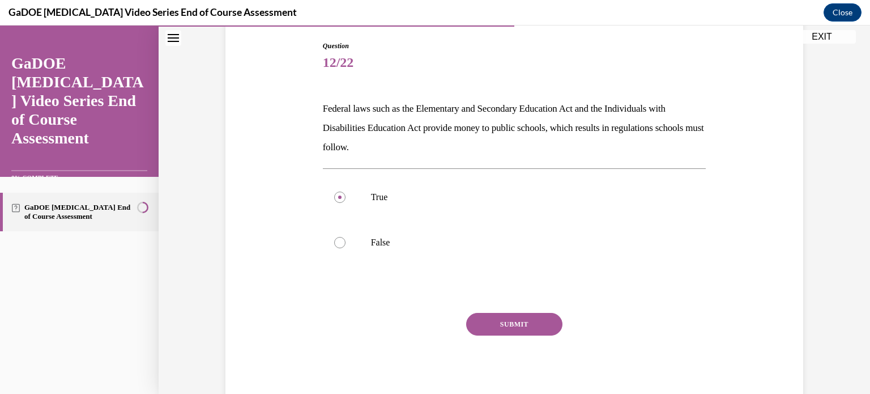
click at [508, 323] on button "SUBMIT" at bounding box center [514, 324] width 96 height 23
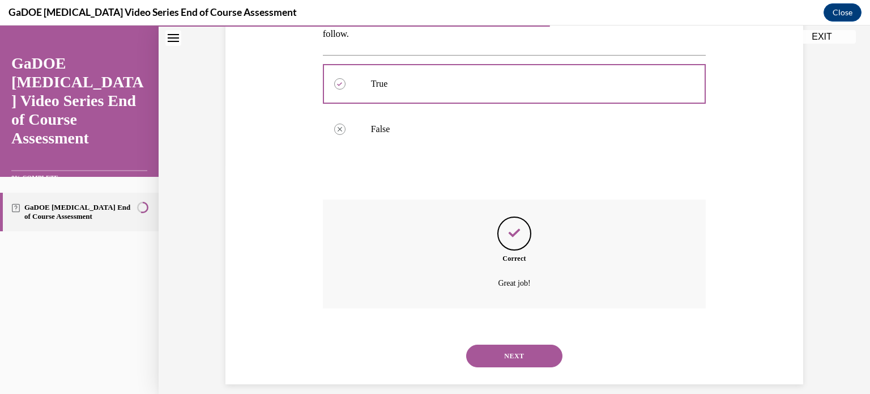
click at [509, 360] on button "NEXT" at bounding box center [514, 355] width 96 height 23
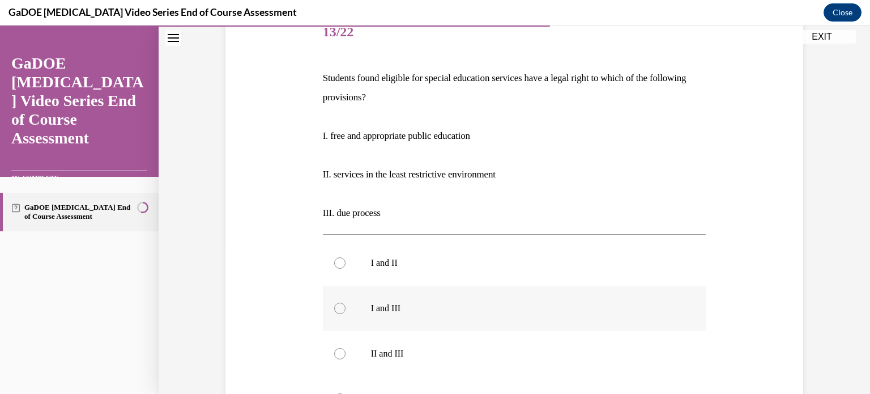
scroll to position [261, 0]
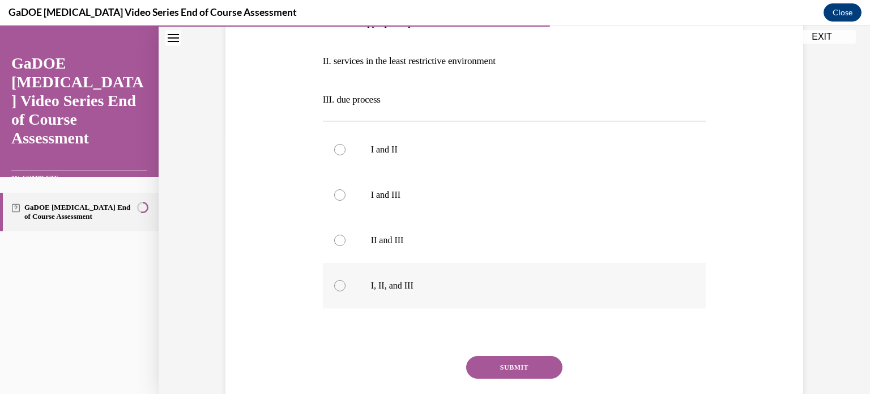
click at [336, 288] on div at bounding box center [339, 285] width 11 height 11
click at [336, 288] on input "I, II, and III" at bounding box center [339, 285] width 11 height 11
radio input "true"
click at [498, 366] on button "SUBMIT" at bounding box center [514, 367] width 96 height 23
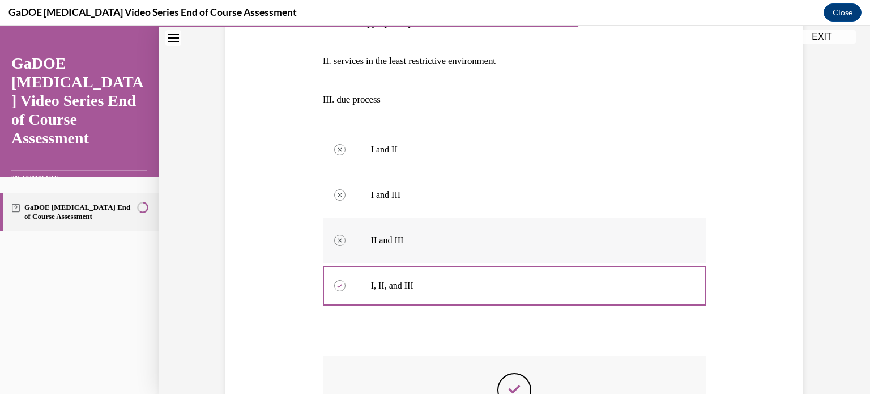
scroll to position [429, 0]
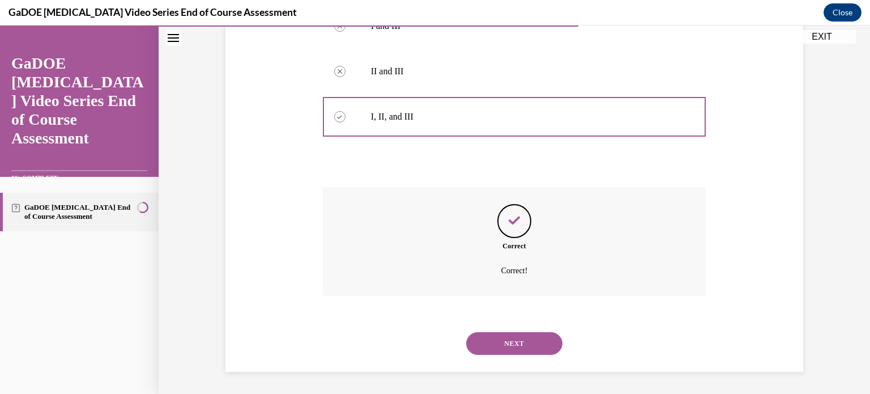
click at [526, 347] on button "NEXT" at bounding box center [514, 343] width 96 height 23
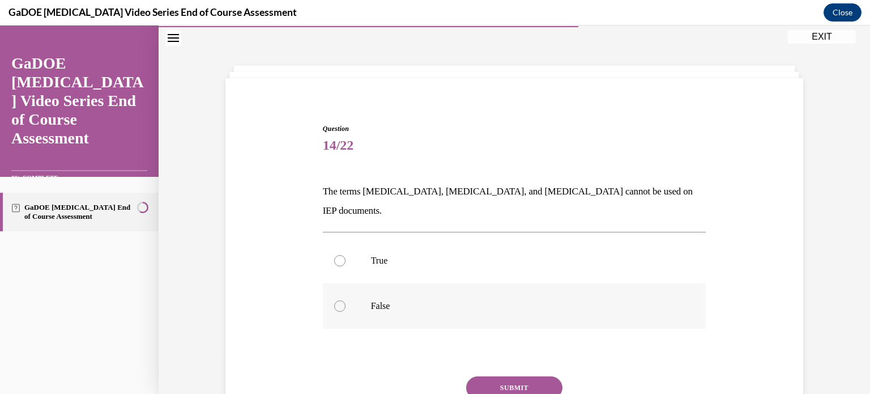
click at [360, 288] on label "False" at bounding box center [514, 305] width 383 height 45
click at [346, 300] on input "False" at bounding box center [339, 305] width 11 height 11
radio input "true"
click at [515, 376] on button "SUBMIT" at bounding box center [514, 387] width 96 height 23
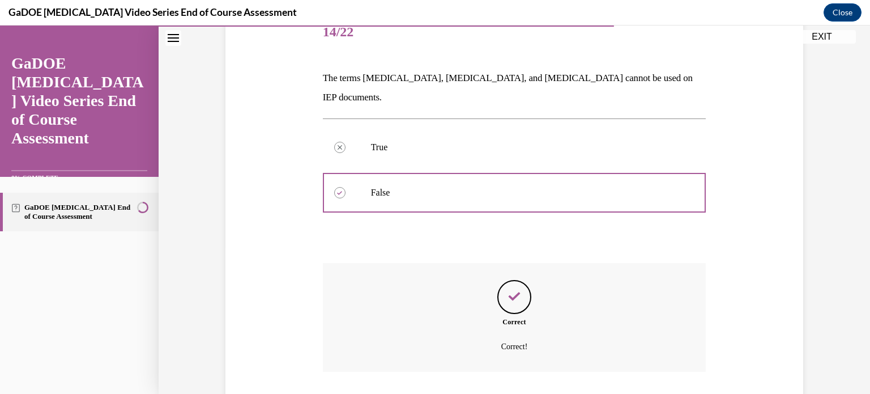
scroll to position [204, 0]
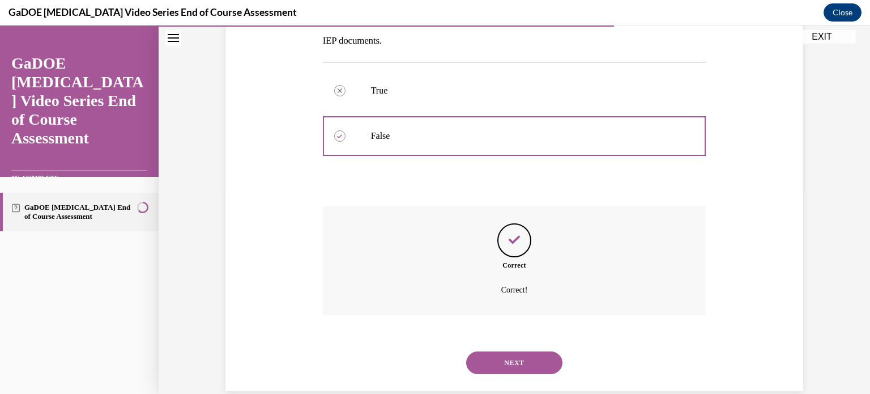
click at [512, 351] on button "NEXT" at bounding box center [514, 362] width 96 height 23
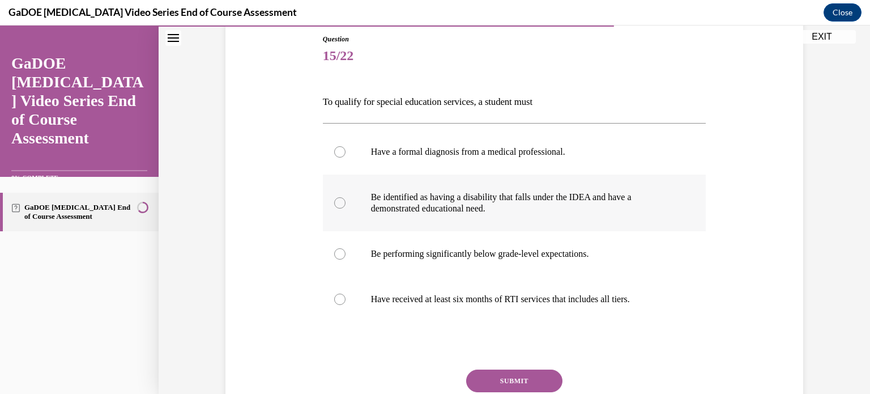
scroll to position [180, 0]
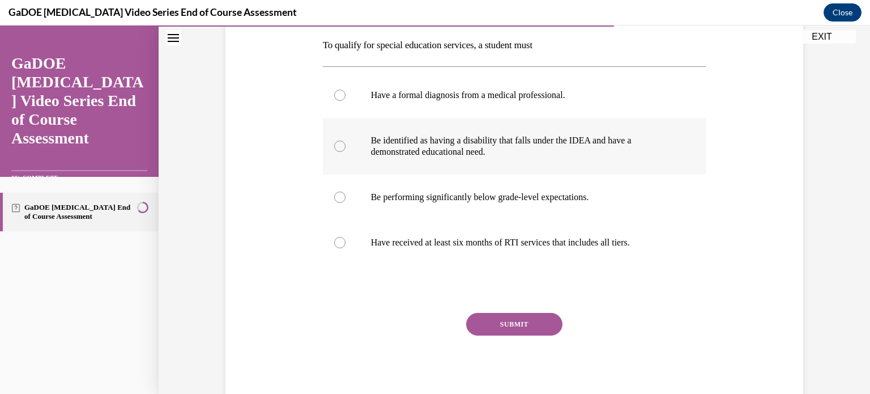
click at [341, 142] on label "Be identified as having a disability that falls under the IDEA and have a demon…" at bounding box center [514, 146] width 383 height 57
click at [341, 142] on input "Be identified as having a disability that falls under the IDEA and have a demon…" at bounding box center [339, 145] width 11 height 11
radio input "true"
click at [504, 324] on button "SUBMIT" at bounding box center [514, 324] width 96 height 23
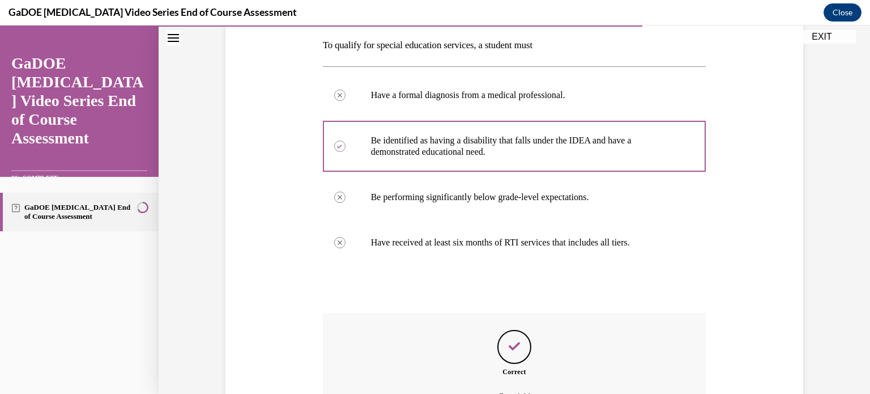
scroll to position [306, 0]
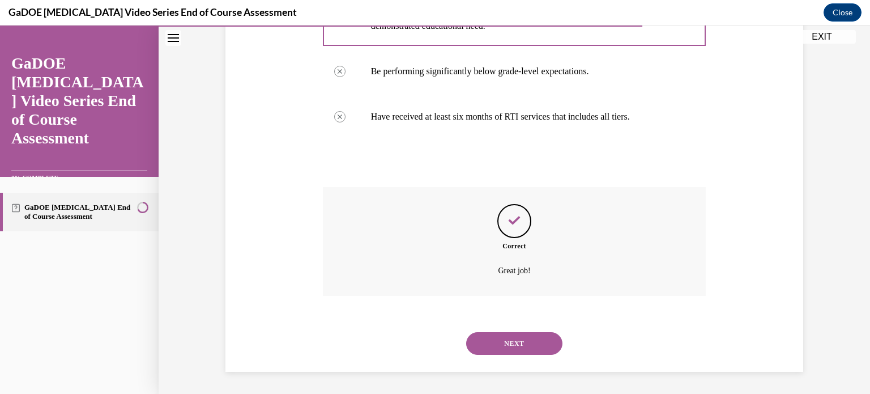
click at [511, 342] on button "NEXT" at bounding box center [514, 343] width 96 height 23
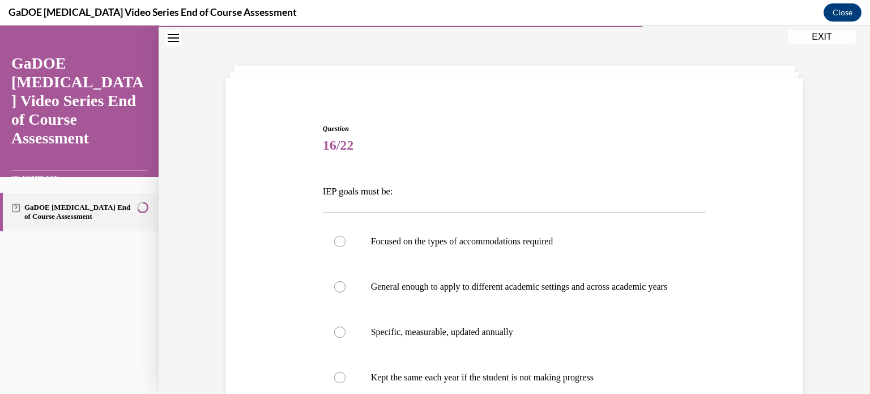
scroll to position [147, 0]
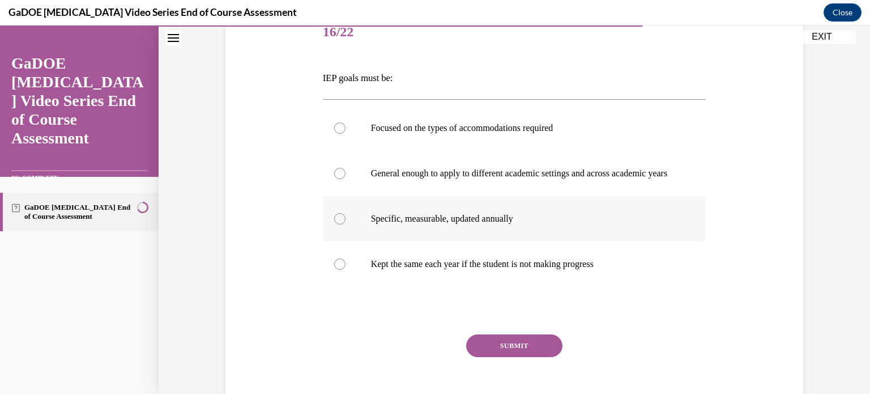
click at [336, 237] on label "Specific, measurable, updated annually" at bounding box center [514, 218] width 383 height 45
click at [336, 224] on input "Specific, measurable, updated annually" at bounding box center [339, 218] width 11 height 11
radio input "true"
click at [502, 352] on button "SUBMIT" at bounding box center [514, 345] width 96 height 23
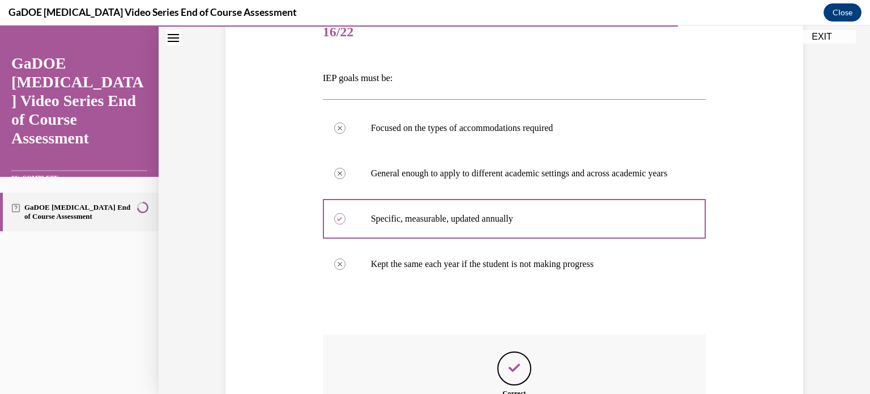
scroll to position [306, 0]
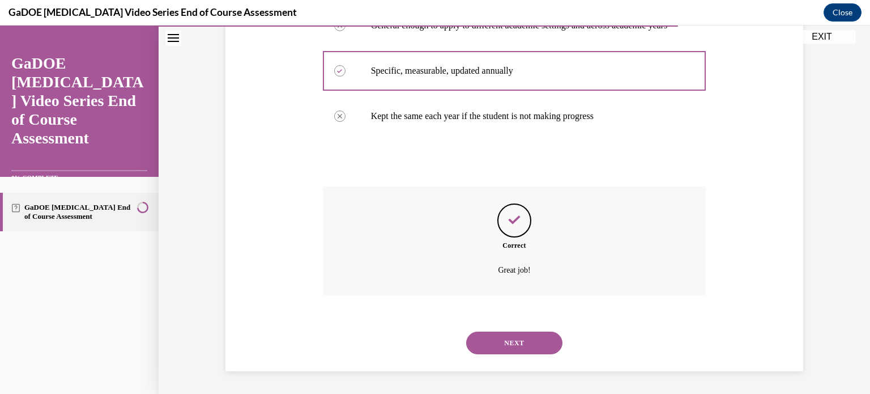
click at [517, 344] on button "NEXT" at bounding box center [514, 342] width 96 height 23
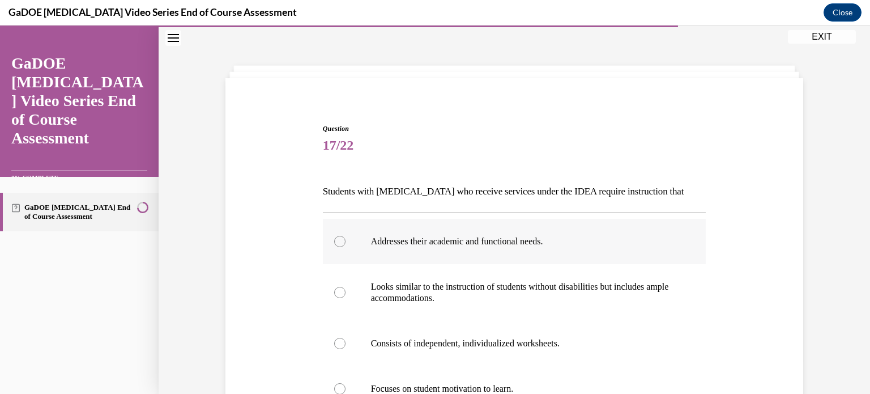
scroll to position [91, 0]
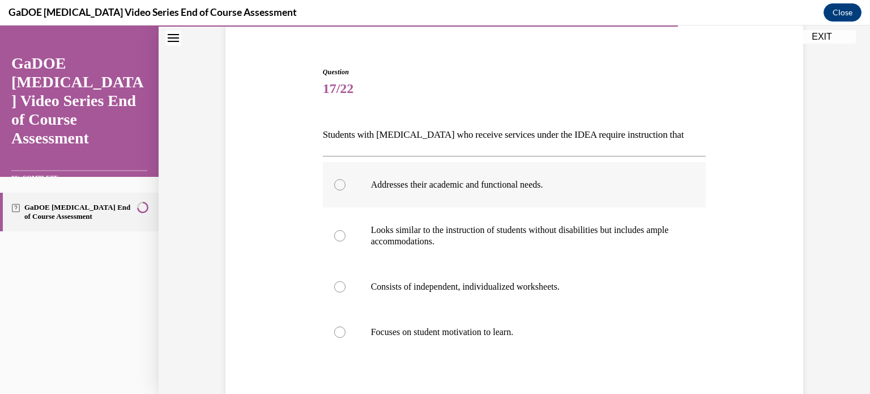
click at [323, 189] on label "Addresses their academic and functional needs." at bounding box center [514, 184] width 383 height 45
click at [334, 189] on input "Addresses their academic and functional needs." at bounding box center [339, 184] width 11 height 11
radio input "true"
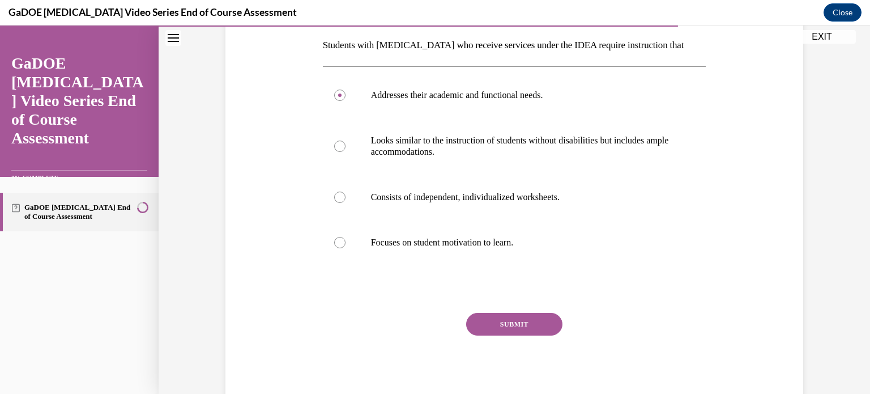
click at [503, 328] on button "SUBMIT" at bounding box center [514, 324] width 96 height 23
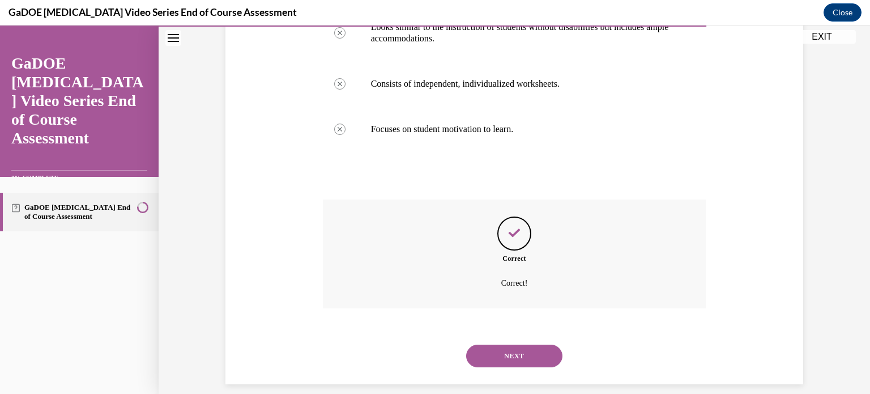
scroll to position [306, 0]
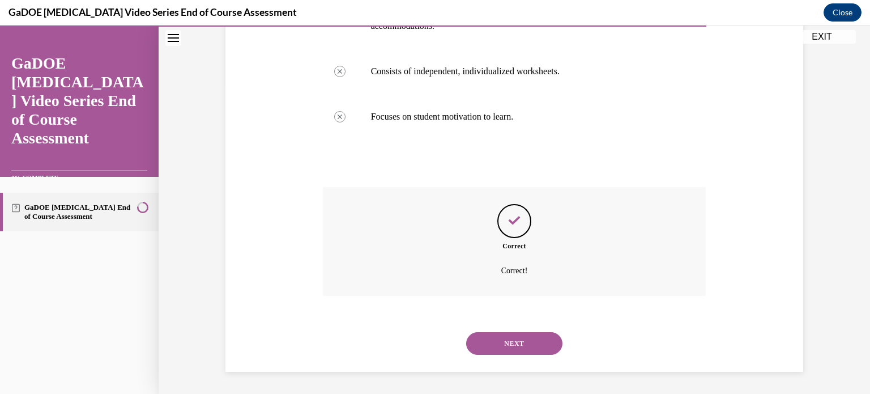
click at [496, 342] on button "NEXT" at bounding box center [514, 343] width 96 height 23
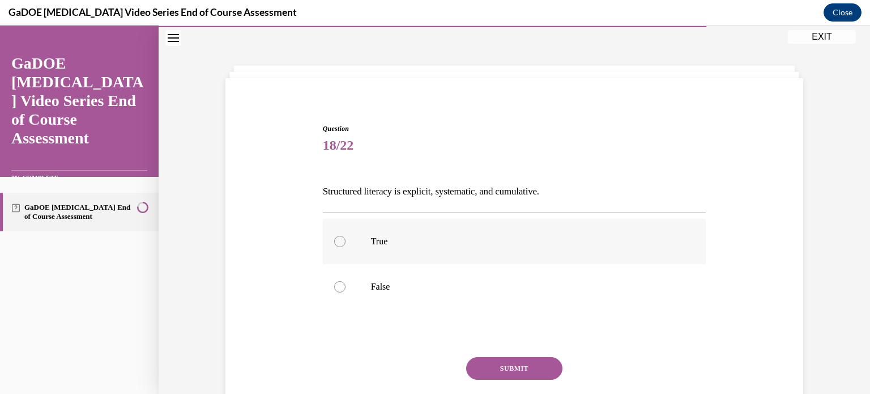
click at [324, 251] on label "True" at bounding box center [514, 241] width 383 height 45
click at [334, 247] on input "True" at bounding box center [339, 241] width 11 height 11
radio input "true"
click at [541, 354] on div "Question 18/22 Structured literacy is explicit, systematic, and cumulative. Tru…" at bounding box center [514, 286] width 383 height 326
click at [530, 372] on button "SUBMIT" at bounding box center [514, 368] width 96 height 23
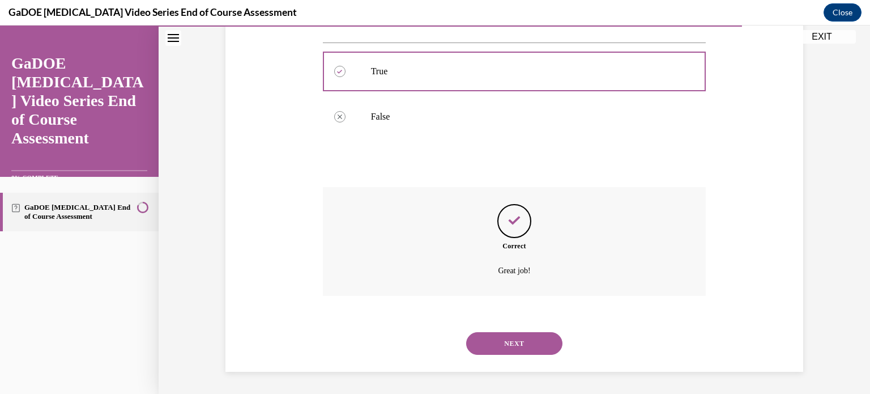
click at [506, 336] on button "NEXT" at bounding box center [514, 343] width 96 height 23
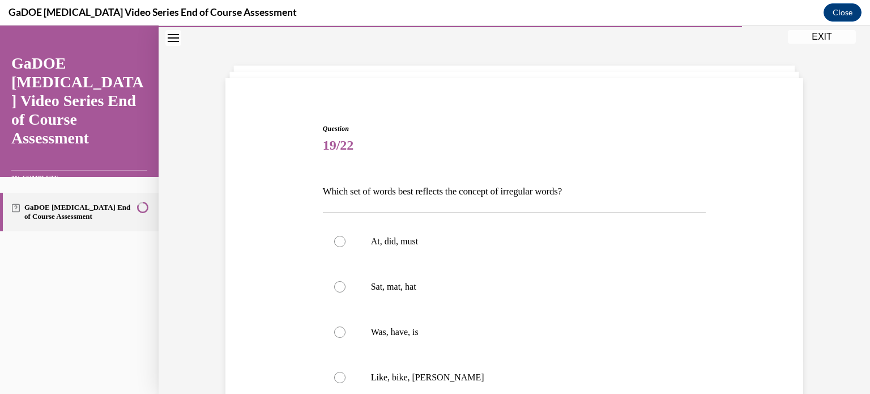
scroll to position [91, 0]
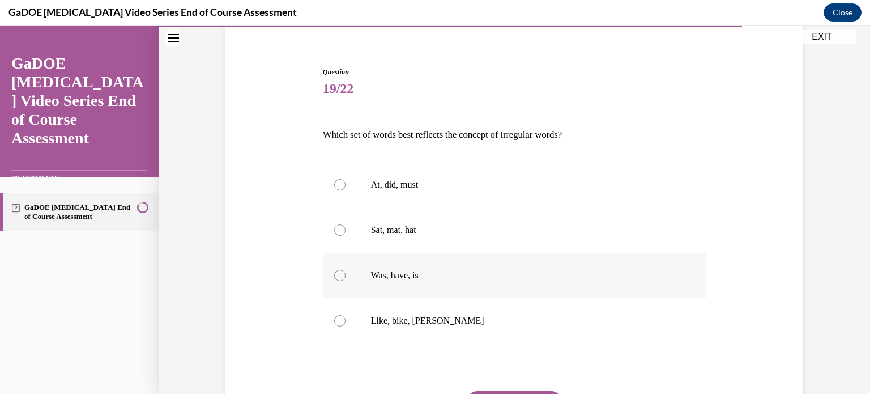
click at [343, 278] on label "Was, have, is" at bounding box center [514, 275] width 383 height 45
click at [343, 278] on input "Was, have, is" at bounding box center [339, 275] width 11 height 11
radio input "true"
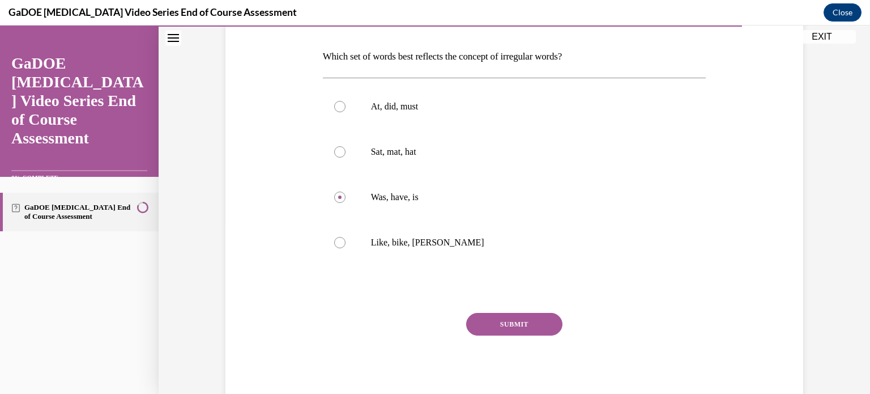
click at [490, 321] on button "SUBMIT" at bounding box center [514, 324] width 96 height 23
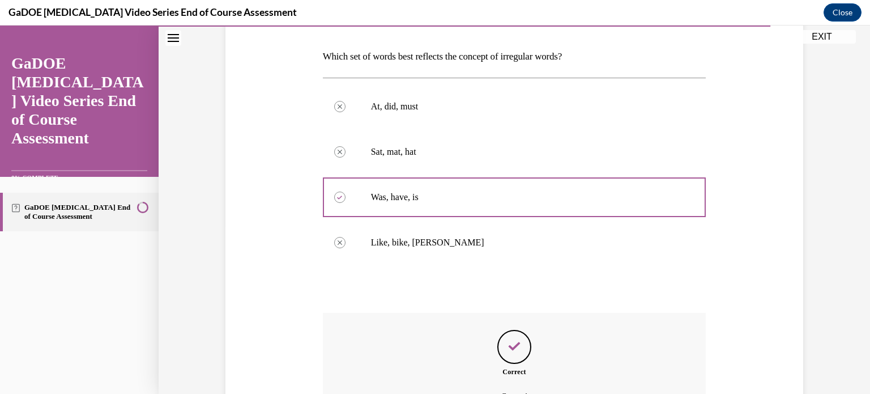
scroll to position [295, 0]
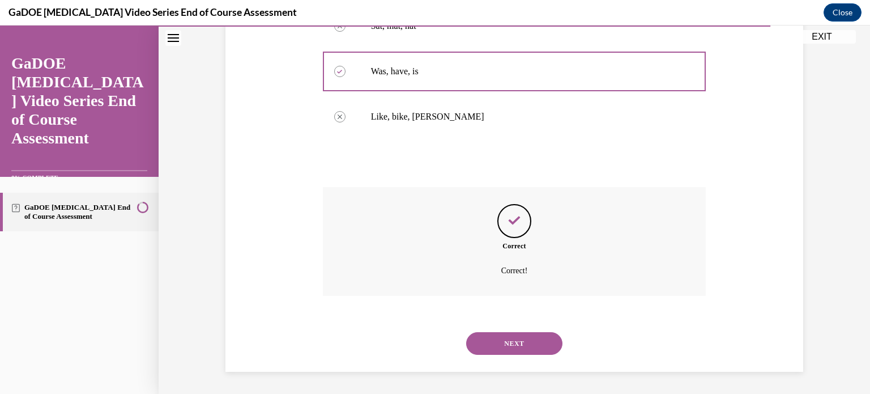
click at [509, 339] on button "NEXT" at bounding box center [514, 343] width 96 height 23
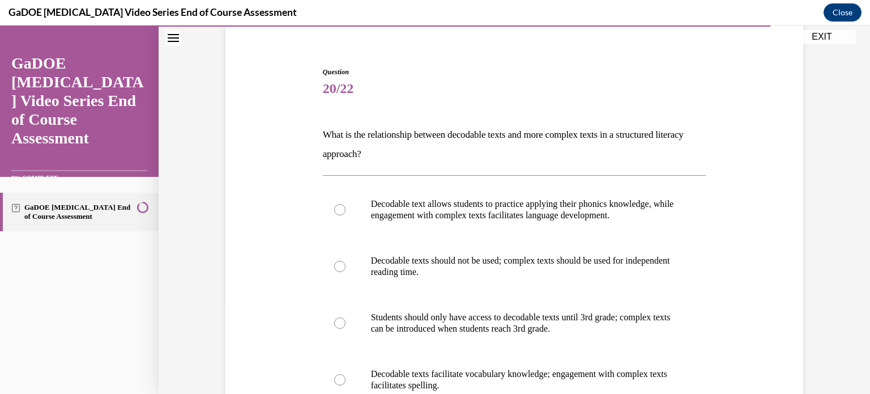
scroll to position [147, 0]
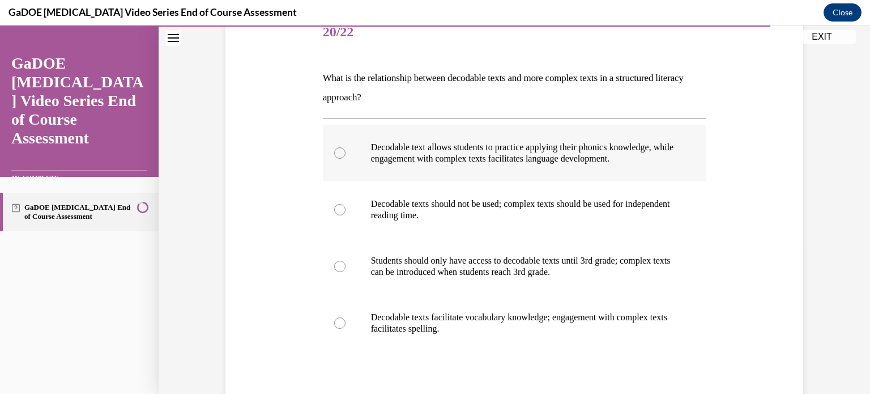
click at [421, 167] on label "Decodable text allows students to practice applying their phonics knowledge, wh…" at bounding box center [514, 153] width 383 height 57
click at [346, 159] on input "Decodable text allows students to practice applying their phonics knowledge, wh…" at bounding box center [339, 152] width 11 height 11
radio input "true"
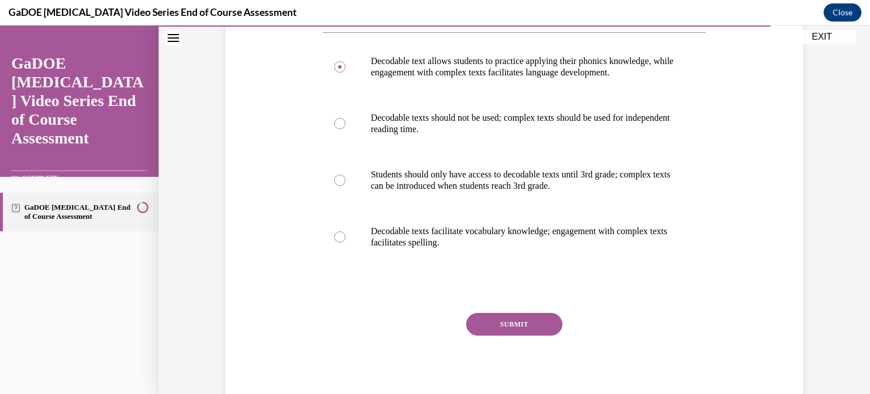
click at [521, 323] on button "SUBMIT" at bounding box center [514, 324] width 96 height 23
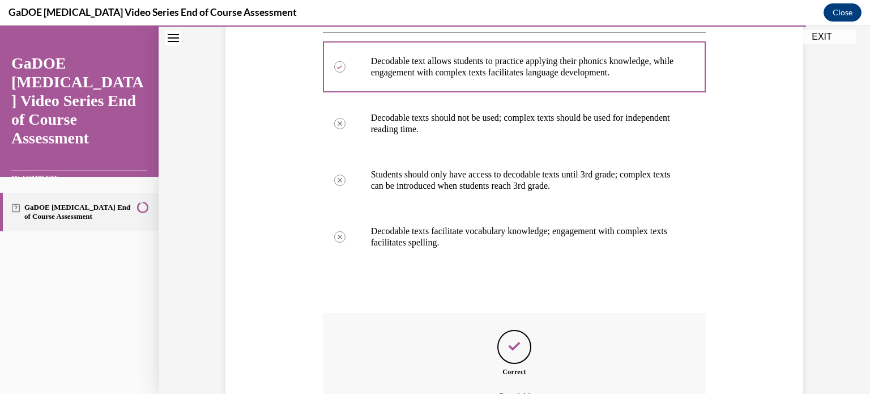
scroll to position [347, 0]
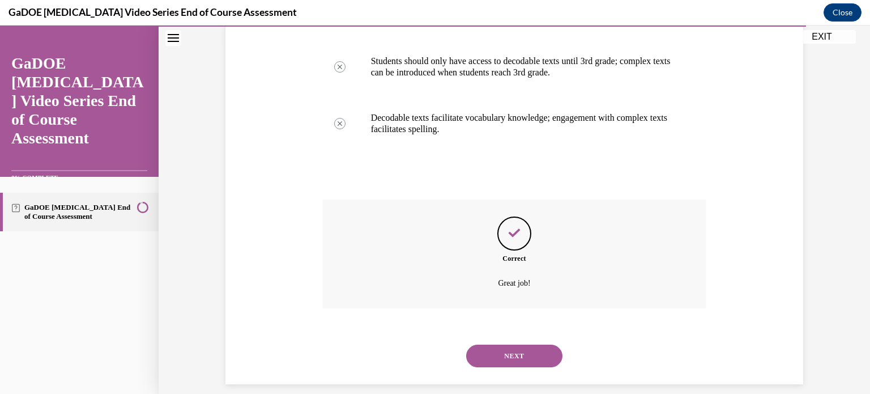
click at [536, 355] on button "NEXT" at bounding box center [514, 355] width 96 height 23
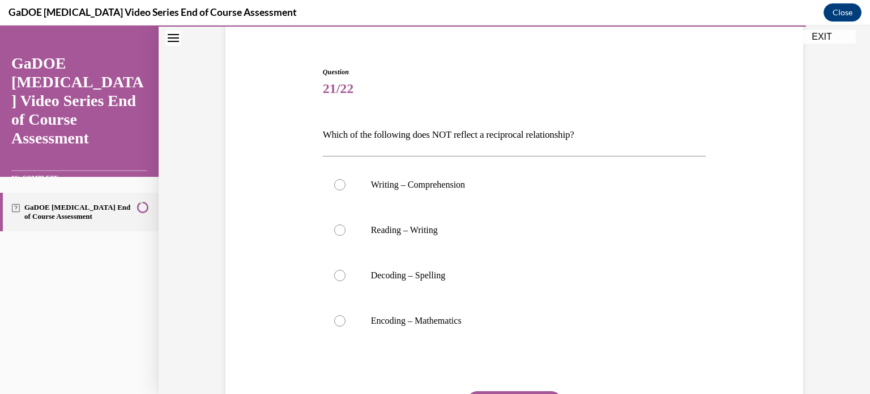
scroll to position [147, 0]
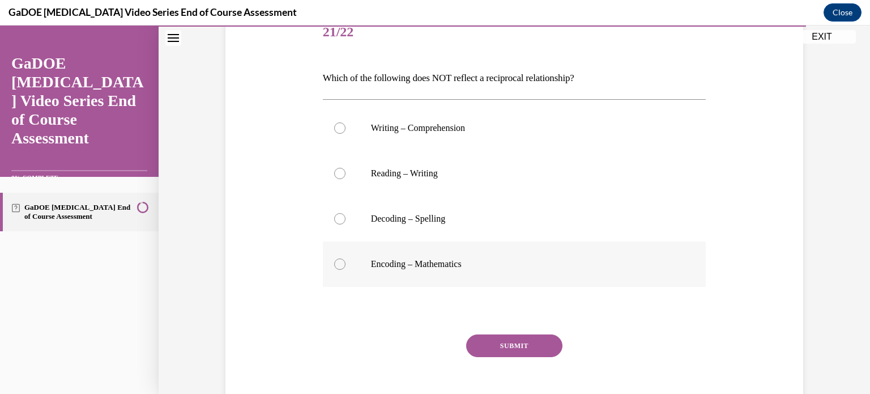
click at [339, 265] on div at bounding box center [339, 263] width 11 height 11
click at [339, 265] on input "Encoding – Mathematics" at bounding box center [339, 263] width 11 height 11
radio input "true"
click at [504, 345] on button "SUBMIT" at bounding box center [514, 345] width 96 height 23
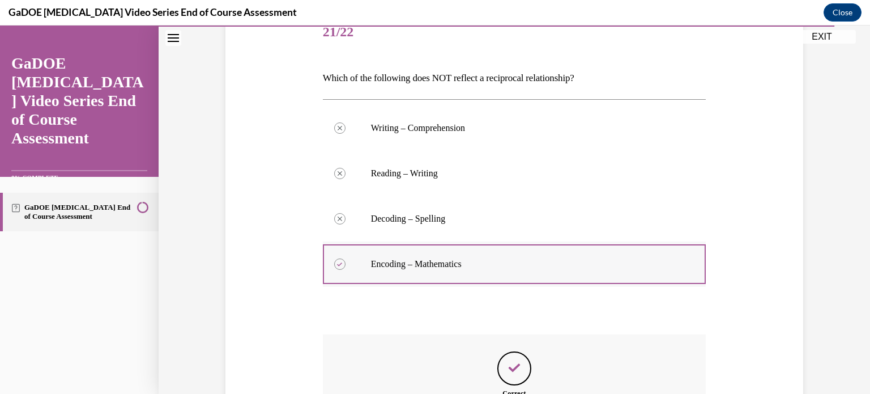
scroll to position [295, 0]
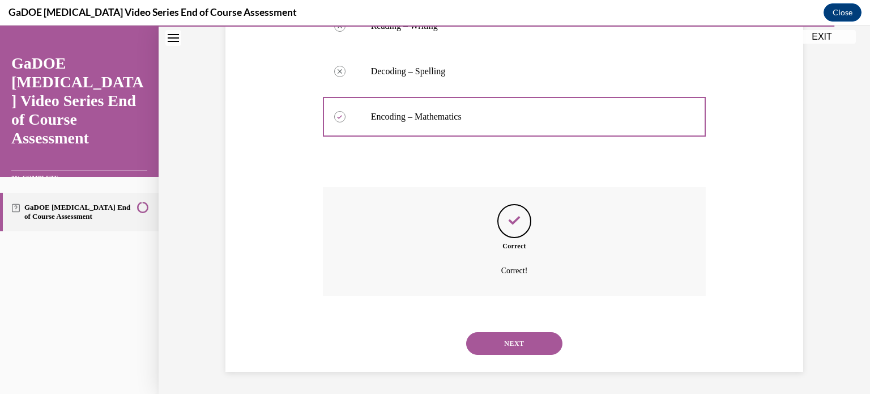
click at [529, 343] on button "NEXT" at bounding box center [514, 343] width 96 height 23
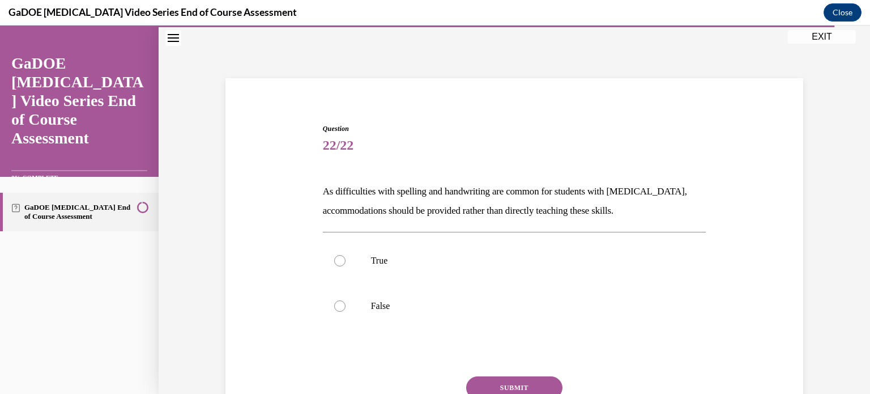
scroll to position [91, 0]
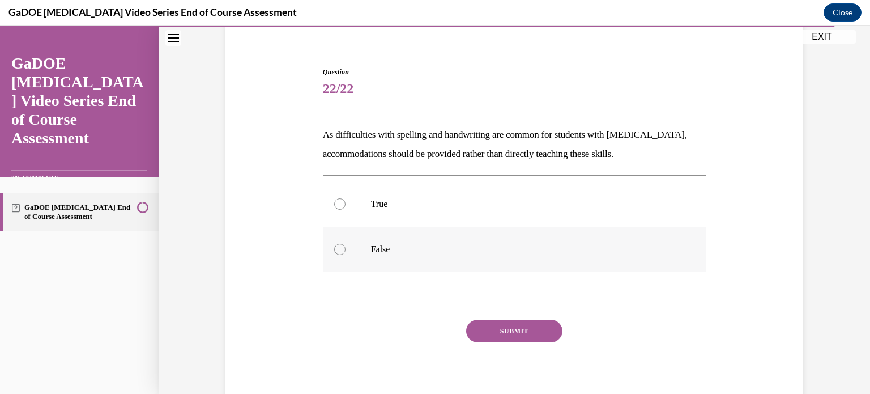
click at [395, 246] on p "False" at bounding box center [524, 249] width 307 height 11
click at [346, 246] on input "False" at bounding box center [339, 249] width 11 height 11
radio input "true"
click at [539, 327] on button "SUBMIT" at bounding box center [514, 330] width 96 height 23
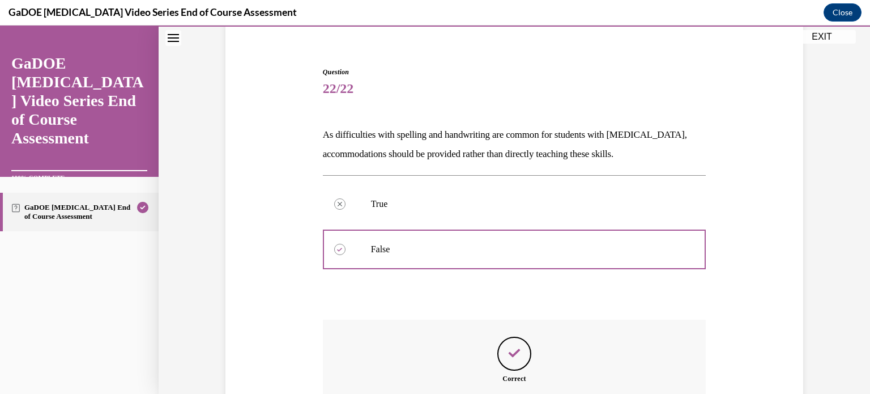
scroll to position [223, 0]
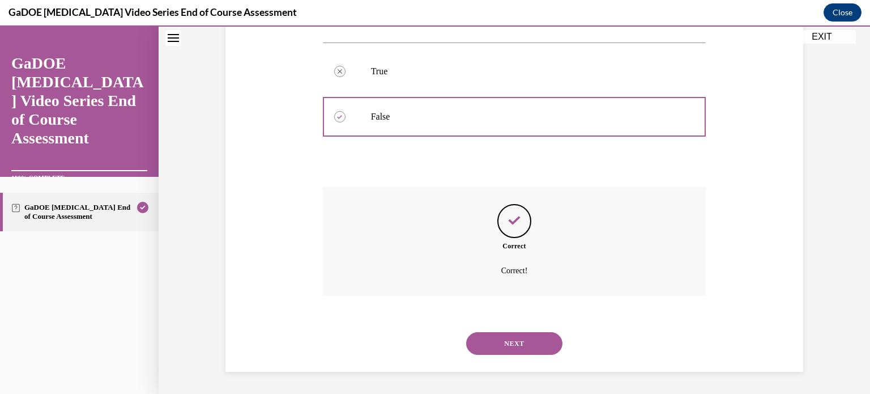
click at [530, 351] on button "NEXT" at bounding box center [514, 343] width 96 height 23
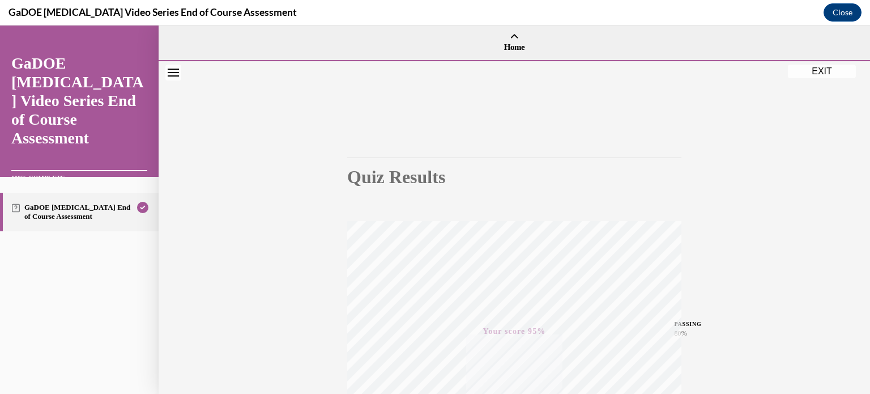
scroll to position [212, 0]
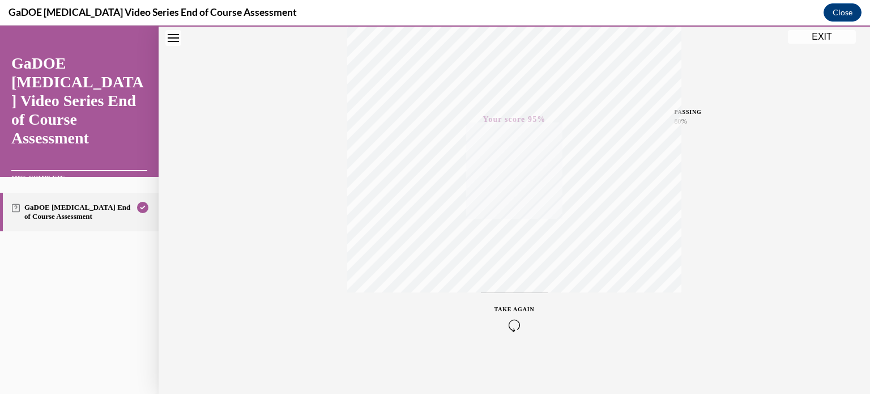
drag, startPoint x: 818, startPoint y: 39, endPoint x: 750, endPoint y: 66, distance: 73.5
click at [750, 66] on div "EXIT GaDOE [MEDICAL_DATA] Video Series End of Course Assessment 100% COMPLETE G…" at bounding box center [435, 209] width 870 height 368
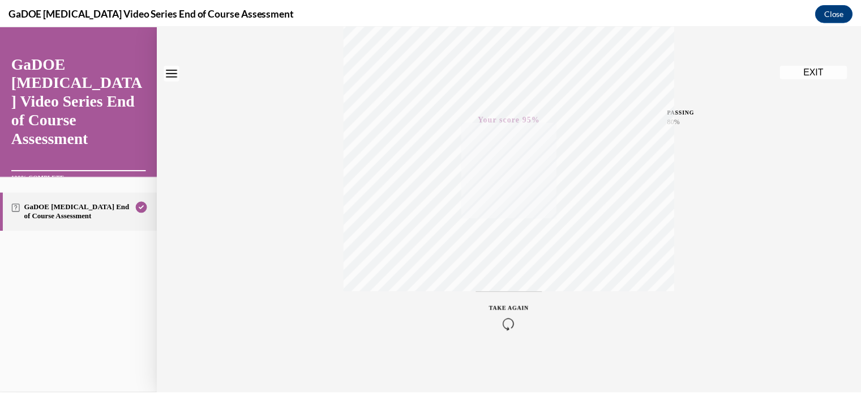
scroll to position [0, 0]
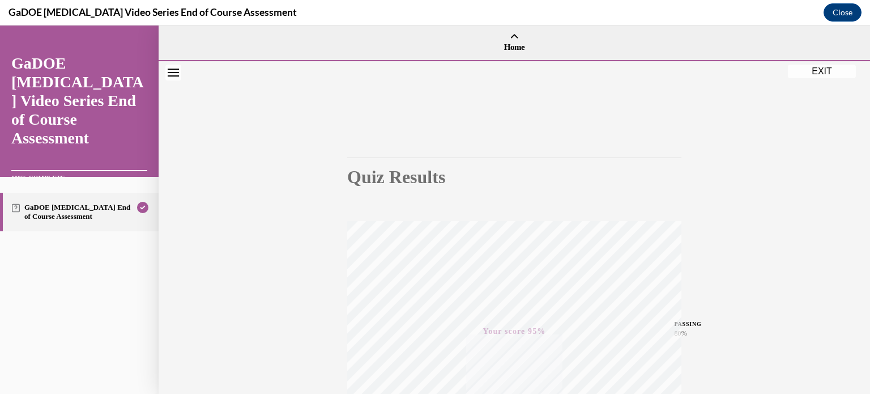
click at [820, 70] on button "EXIT" at bounding box center [822, 72] width 68 height 14
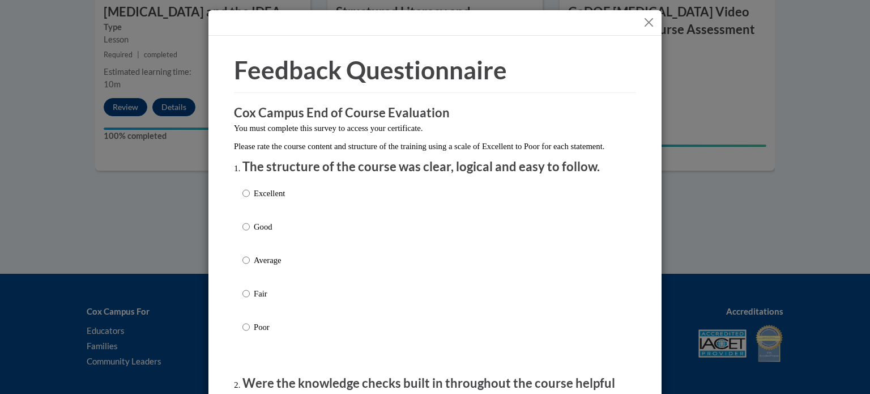
scroll to position [57, 0]
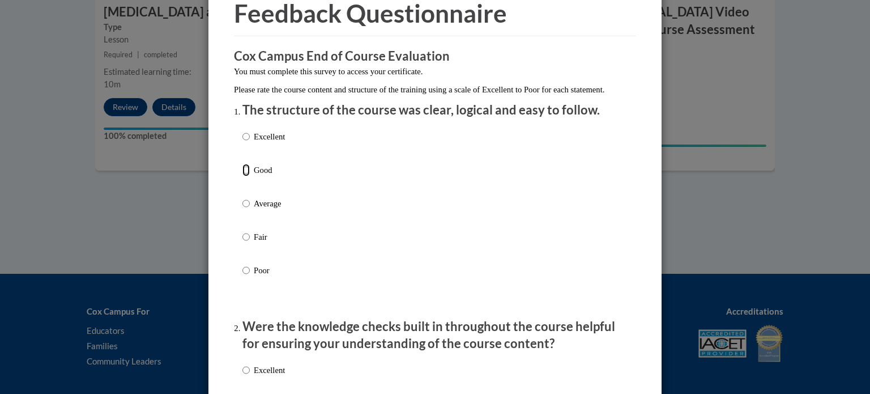
click at [242, 176] on input "Good" at bounding box center [245, 170] width 7 height 12
radio input "true"
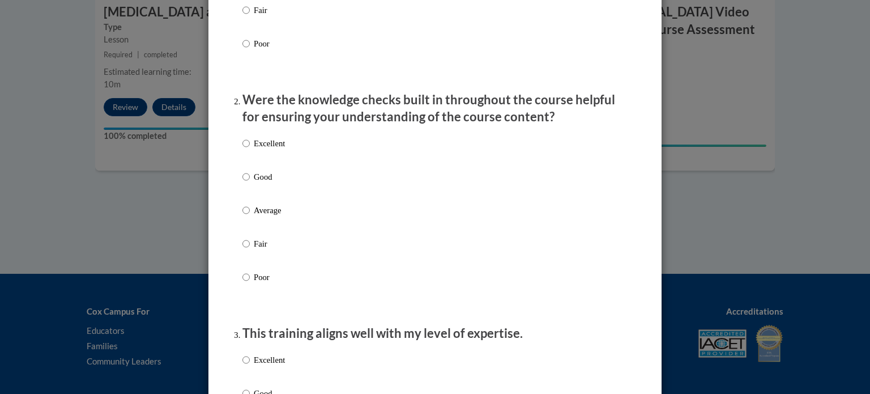
click at [245, 189] on label "Good" at bounding box center [263, 185] width 42 height 31
click at [245, 183] on input "Good" at bounding box center [245, 176] width 7 height 12
radio input "true"
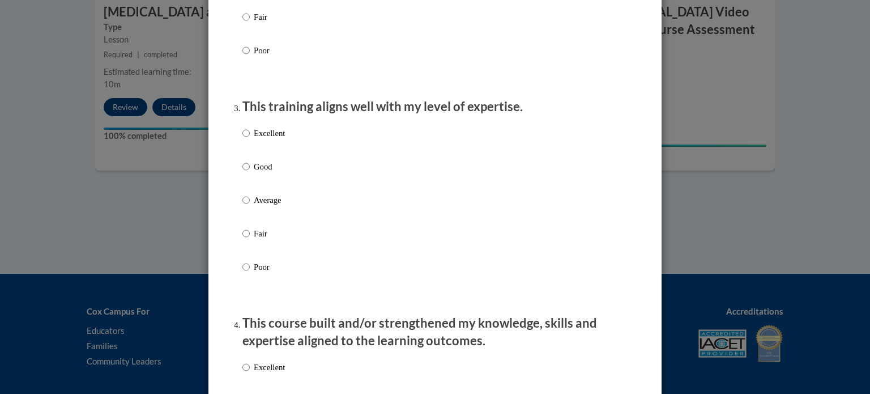
click at [254, 173] on p "Good" at bounding box center [269, 166] width 31 height 12
click at [250, 173] on input "Good" at bounding box center [245, 166] width 7 height 12
radio input "true"
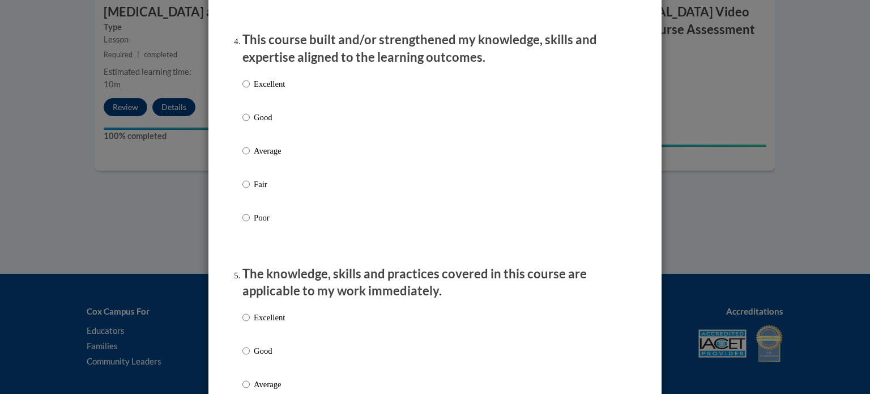
click at [247, 135] on label "Good" at bounding box center [263, 126] width 42 height 31
click at [247, 123] on input "Good" at bounding box center [245, 117] width 7 height 12
radio input "true"
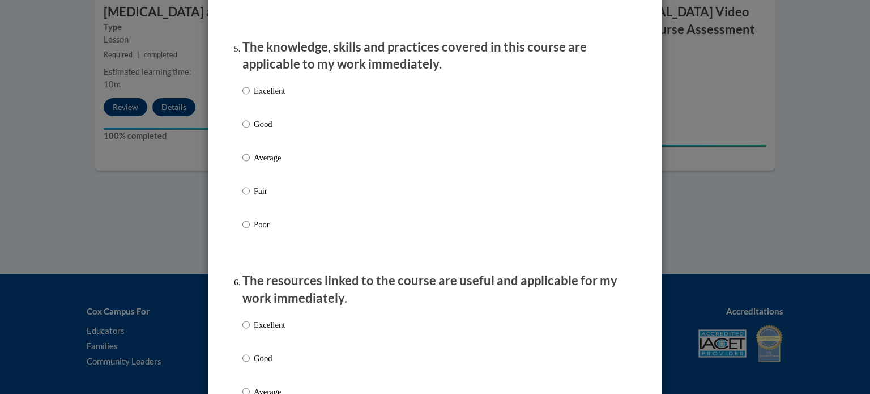
click at [262, 130] on p "Good" at bounding box center [269, 124] width 31 height 12
click at [250, 130] on input "Good" at bounding box center [245, 124] width 7 height 12
radio input "true"
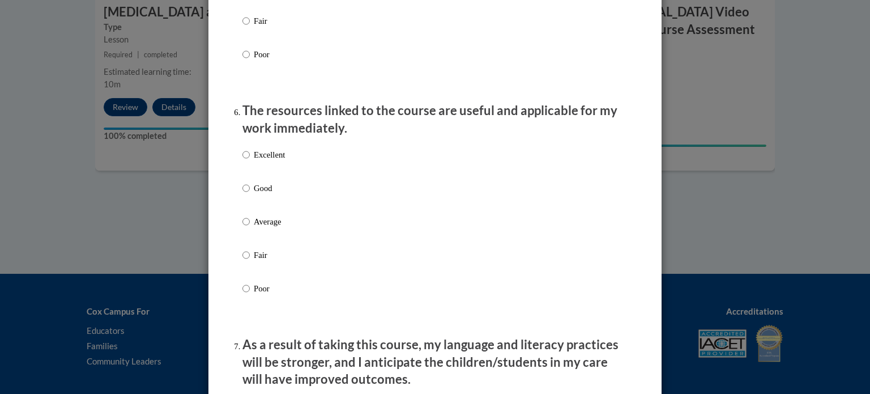
click at [245, 208] on label "Good" at bounding box center [263, 197] width 42 height 31
click at [245, 194] on input "Good" at bounding box center [245, 188] width 7 height 12
radio input "true"
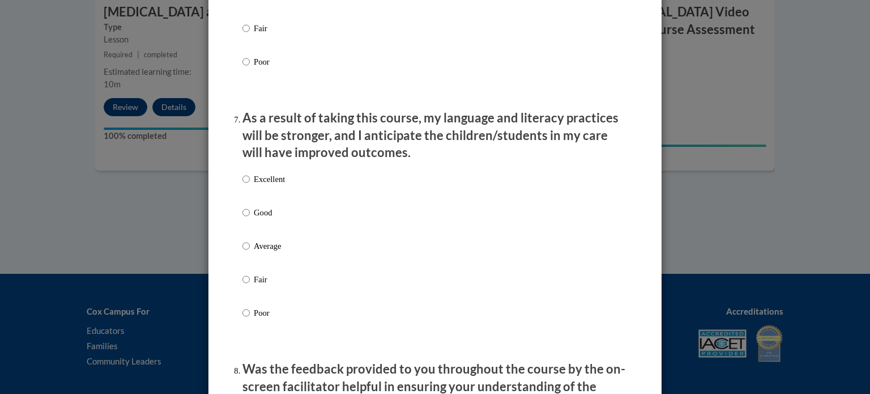
click at [259, 219] on p "Good" at bounding box center [269, 212] width 31 height 12
click at [250, 219] on input "Good" at bounding box center [245, 212] width 7 height 12
radio input "true"
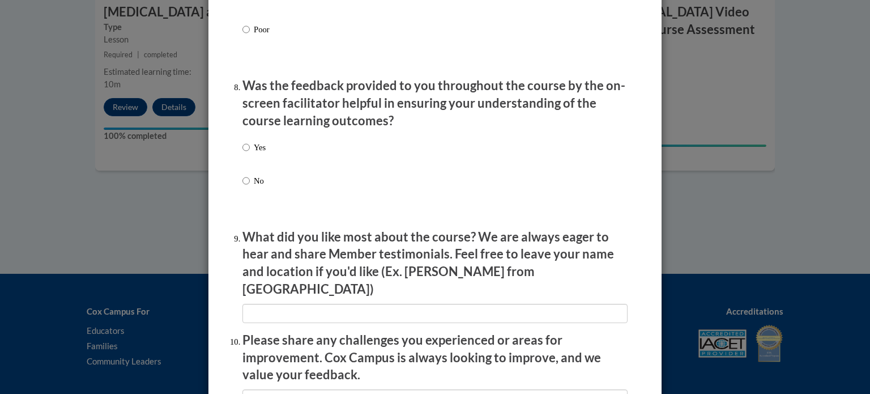
click at [265, 169] on div "Yes No" at bounding box center [434, 177] width 385 height 84
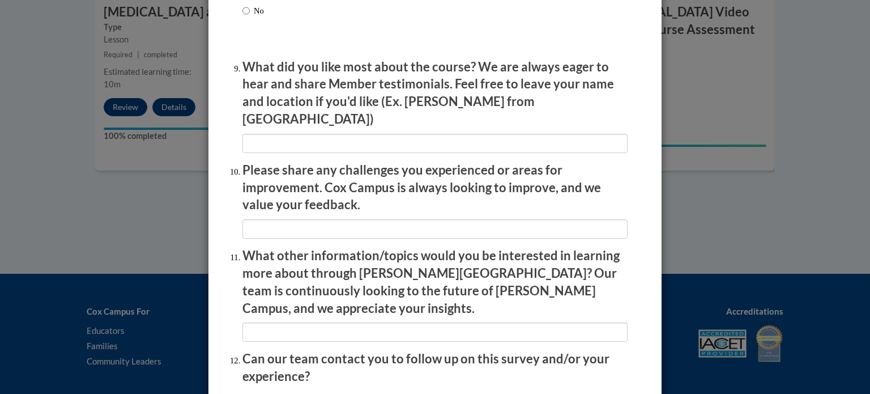
scroll to position [1965, 0]
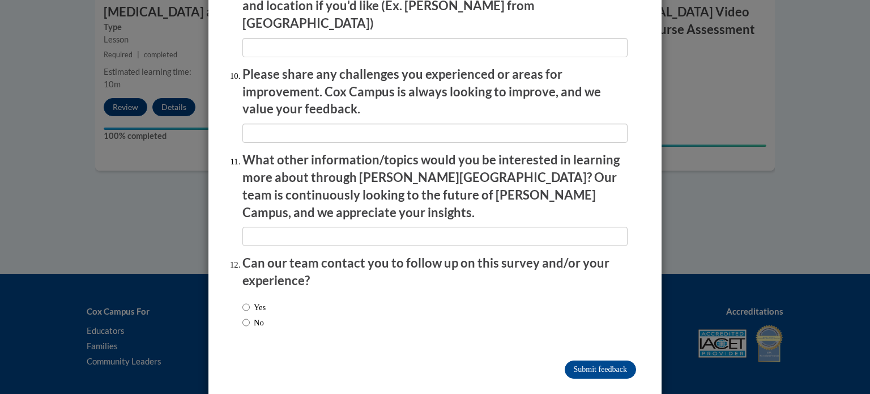
click at [256, 307] on div "Yes No" at bounding box center [253, 314] width 23 height 39
click at [242, 316] on input "No" at bounding box center [245, 322] width 7 height 12
radio input "true"
click at [571, 360] on input "Submit feedback" at bounding box center [600, 369] width 71 height 18
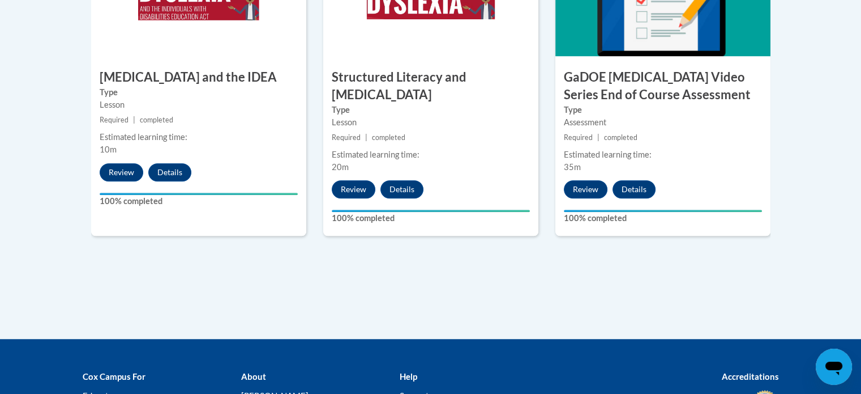
scroll to position [841, 0]
